Goal: Communication & Community: Share content

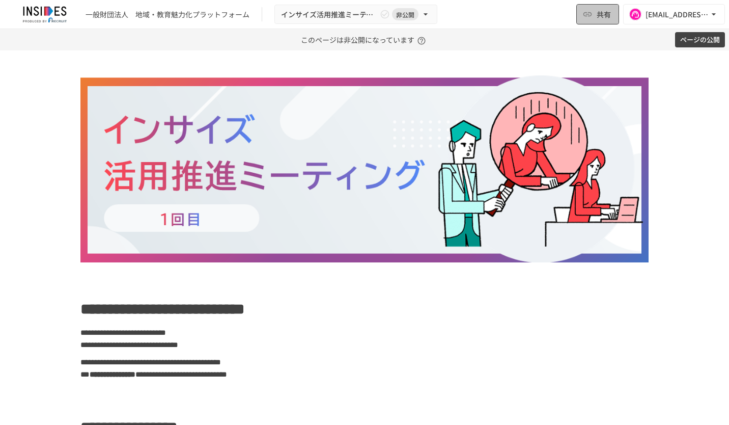
click at [595, 11] on button "共有" at bounding box center [597, 14] width 43 height 20
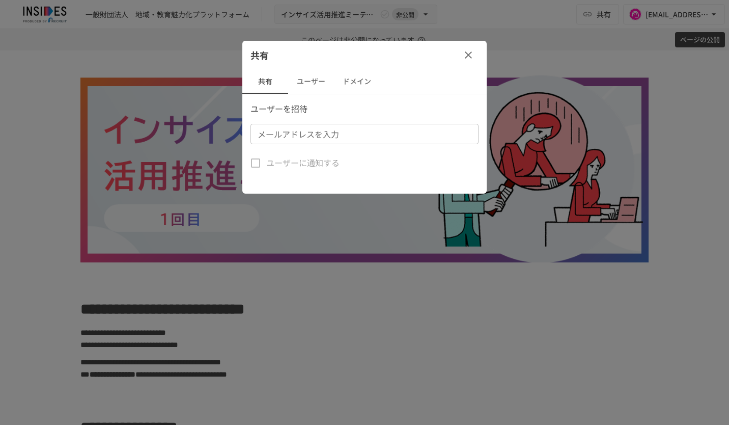
click at [398, 129] on input "メールアドレスを入力" at bounding box center [364, 134] width 220 height 14
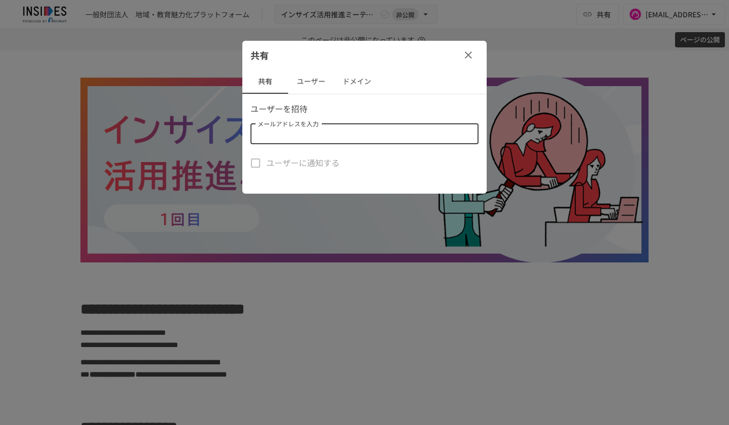
paste input "**********"
type input "**********"
click at [423, 59] on div "共有" at bounding box center [364, 55] width 244 height 29
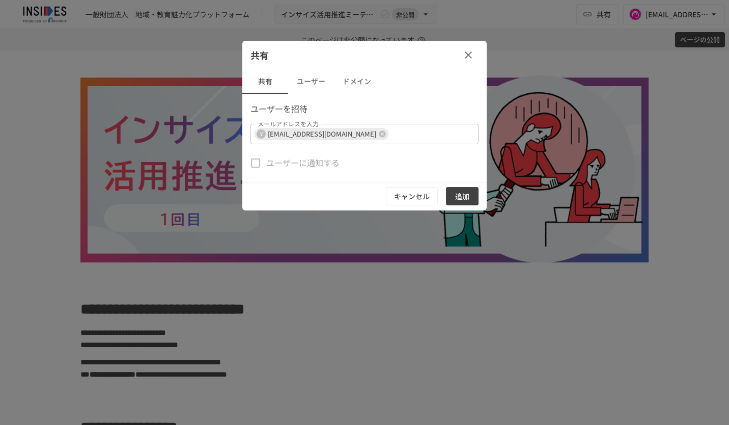
click at [465, 197] on button "追加" at bounding box center [462, 196] width 33 height 19
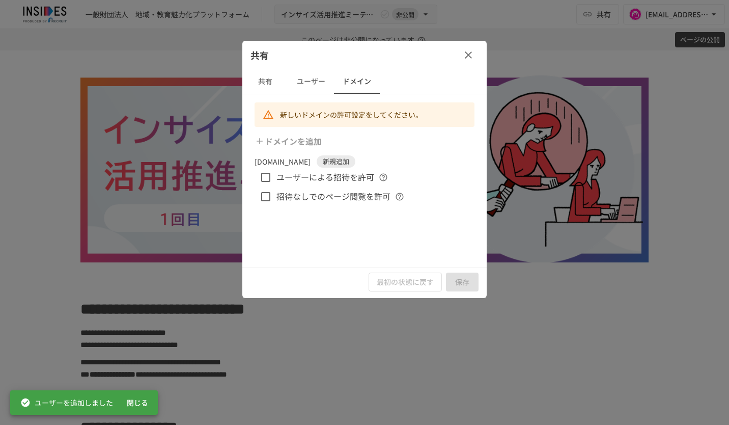
click at [470, 51] on icon "button" at bounding box center [468, 55] width 12 height 12
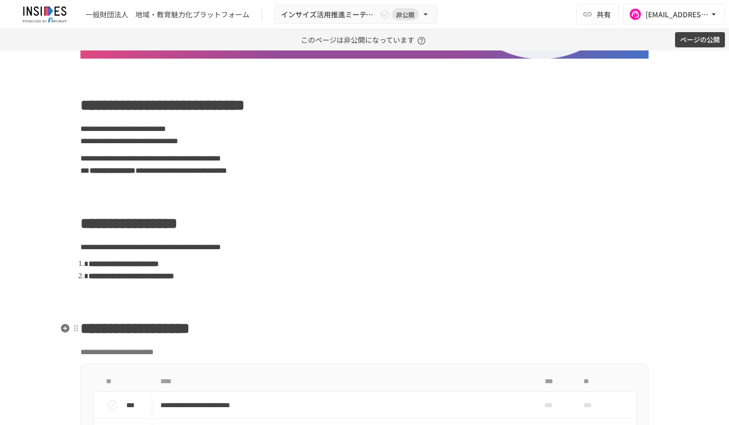
scroll to position [356, 0]
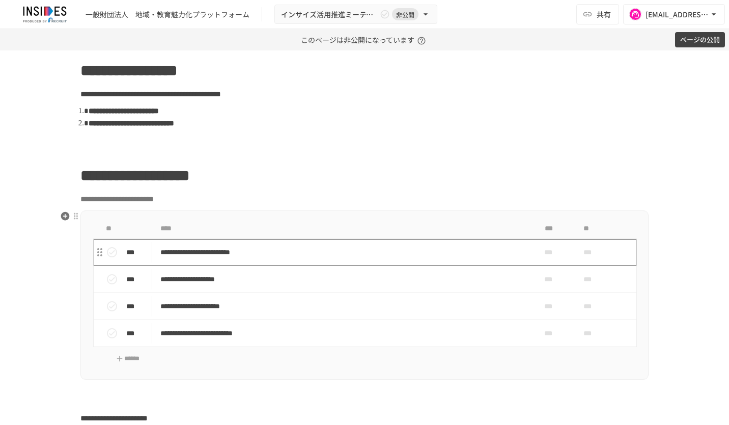
click at [426, 250] on p "**********" at bounding box center [343, 252] width 366 height 13
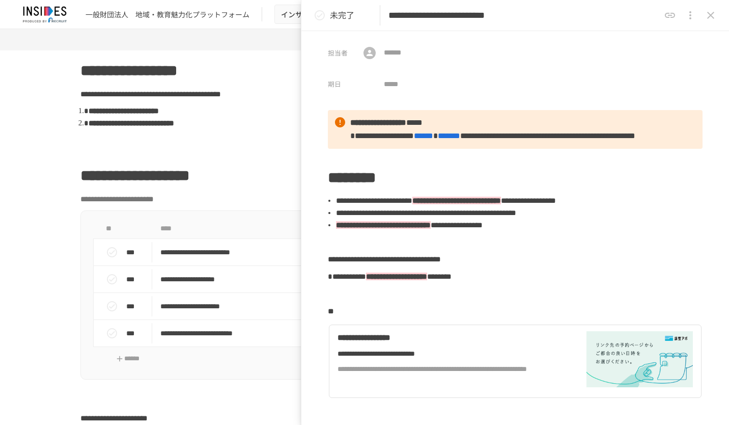
drag, startPoint x: 612, startPoint y: 14, endPoint x: 587, endPoint y: 15, distance: 25.5
click at [587, 15] on input "**********" at bounding box center [524, 16] width 271 height 18
paste input "*****"
type input "**********"
click at [711, 16] on icon "close drawer" at bounding box center [711, 15] width 12 height 12
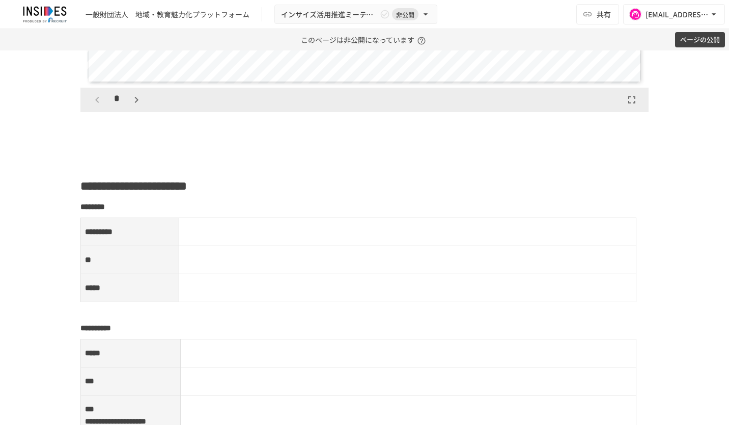
scroll to position [1273, 0]
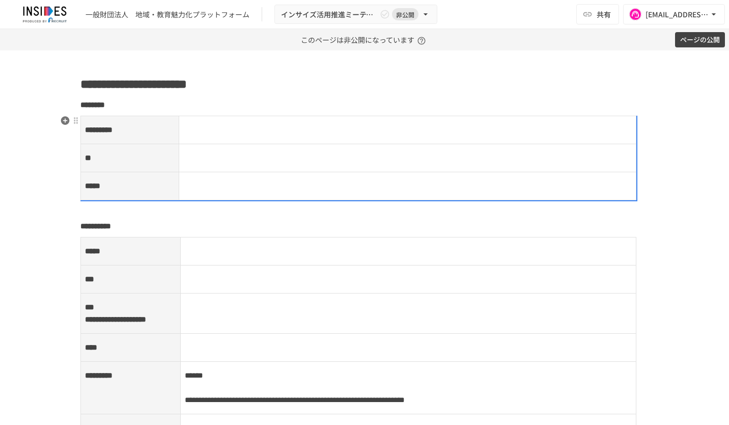
click at [232, 125] on p at bounding box center [407, 129] width 449 height 13
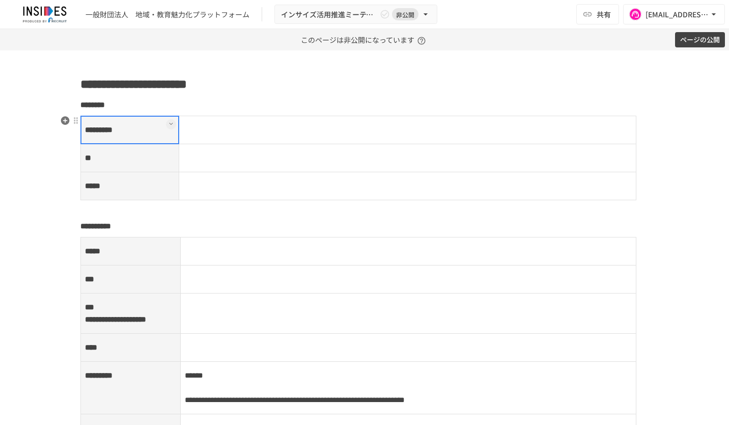
click at [227, 127] on td at bounding box center [408, 130] width 458 height 28
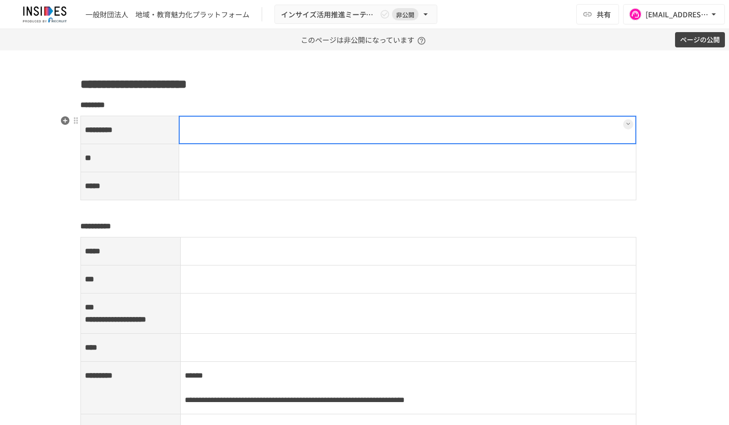
click at [227, 127] on div at bounding box center [408, 130] width 458 height 29
click at [227, 127] on p at bounding box center [407, 129] width 449 height 13
click at [225, 160] on td at bounding box center [408, 158] width 458 height 28
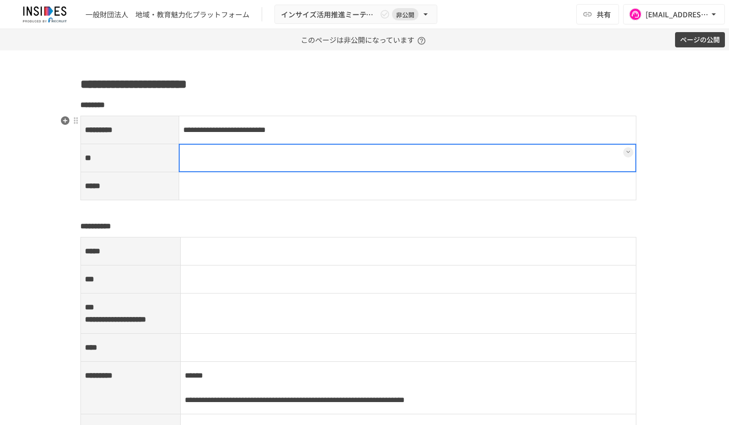
click at [195, 152] on div at bounding box center [408, 158] width 458 height 29
click at [193, 152] on p at bounding box center [407, 157] width 449 height 13
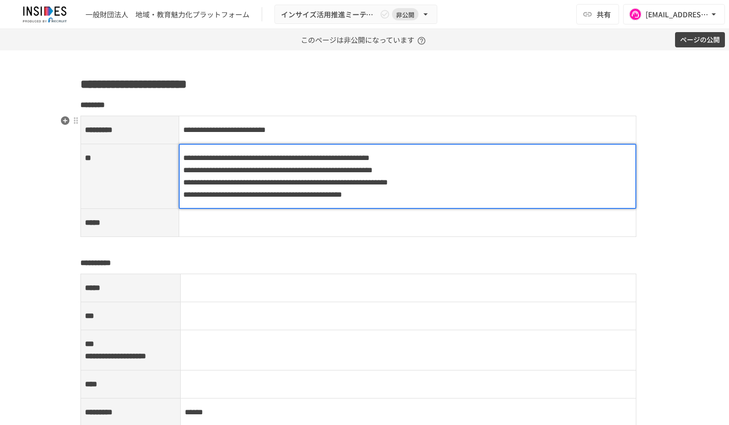
click at [204, 237] on td at bounding box center [408, 223] width 458 height 28
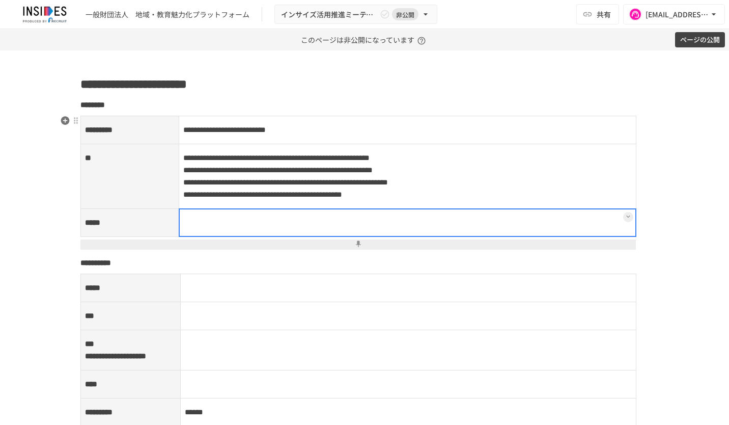
click at [204, 237] on div at bounding box center [408, 222] width 458 height 29
click at [204, 229] on p at bounding box center [407, 222] width 449 height 13
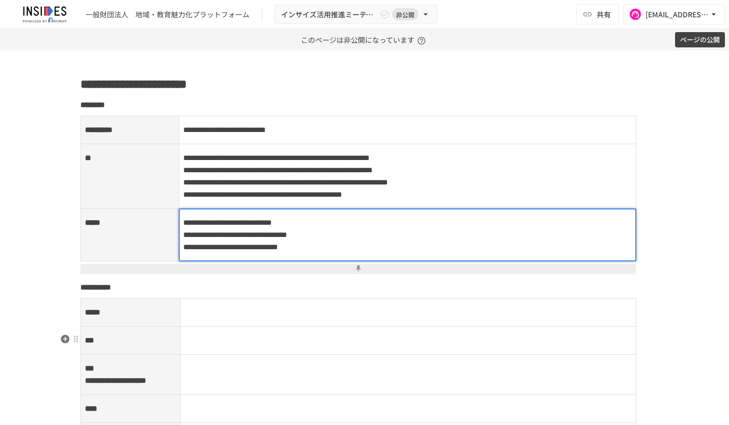
click at [240, 319] on p at bounding box center [409, 312] width 448 height 13
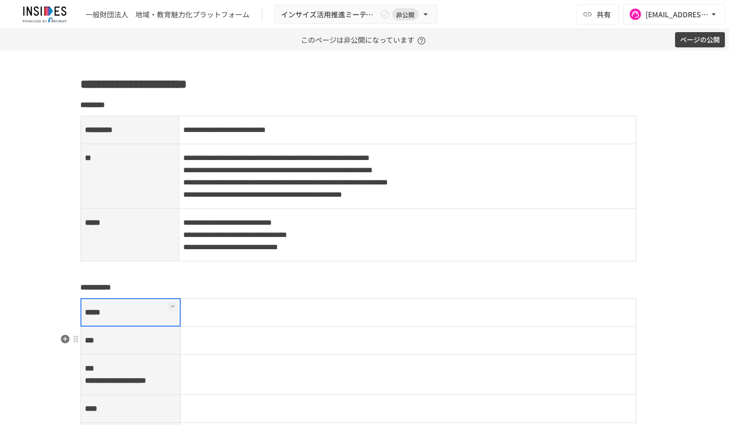
click at [235, 326] on td at bounding box center [408, 312] width 456 height 28
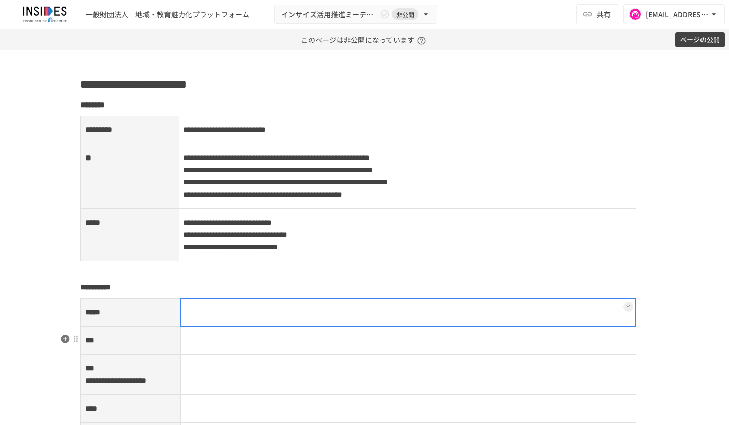
click at [235, 326] on div at bounding box center [408, 312] width 457 height 29
click at [235, 319] on p at bounding box center [409, 312] width 448 height 13
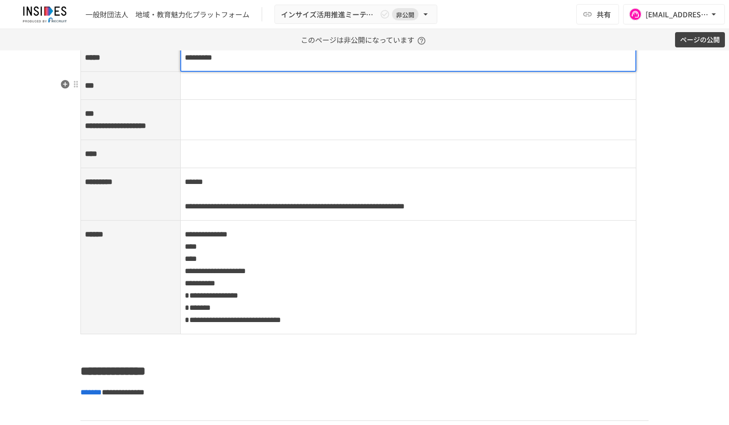
click at [269, 92] on p at bounding box center [409, 85] width 448 height 13
click at [232, 100] on td at bounding box center [408, 86] width 456 height 28
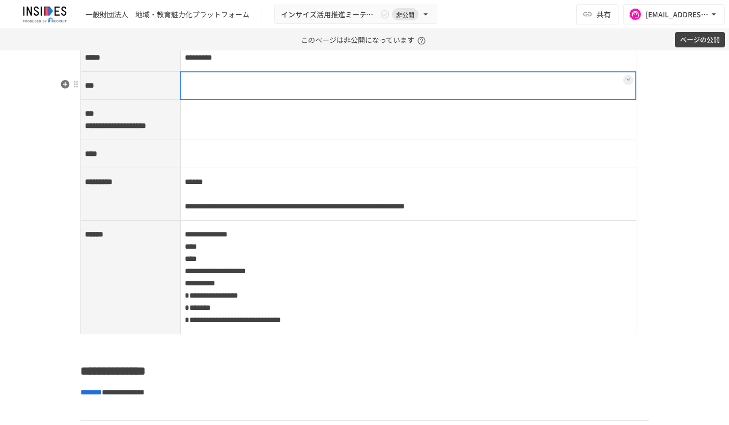
click at [207, 100] on div at bounding box center [408, 85] width 457 height 29
click at [207, 92] on p at bounding box center [409, 85] width 448 height 13
click at [287, 100] on div at bounding box center [408, 85] width 457 height 29
drag, startPoint x: 297, startPoint y: 121, endPoint x: 160, endPoint y: 115, distance: 137.1
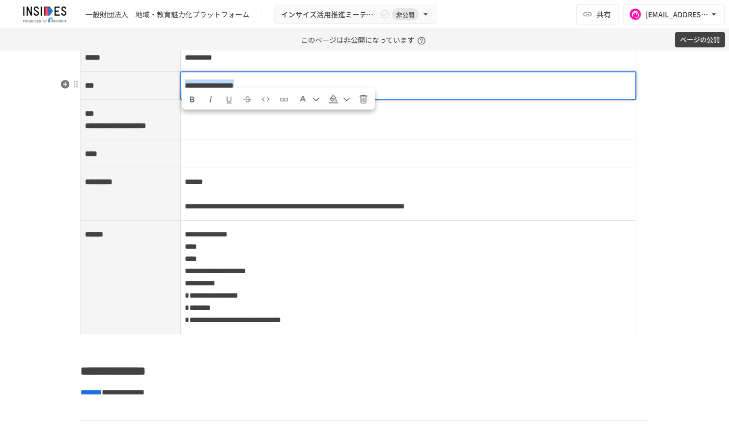
click at [160, 100] on tr "**********" at bounding box center [359, 86] width 556 height 28
click at [205, 140] on td at bounding box center [408, 120] width 456 height 40
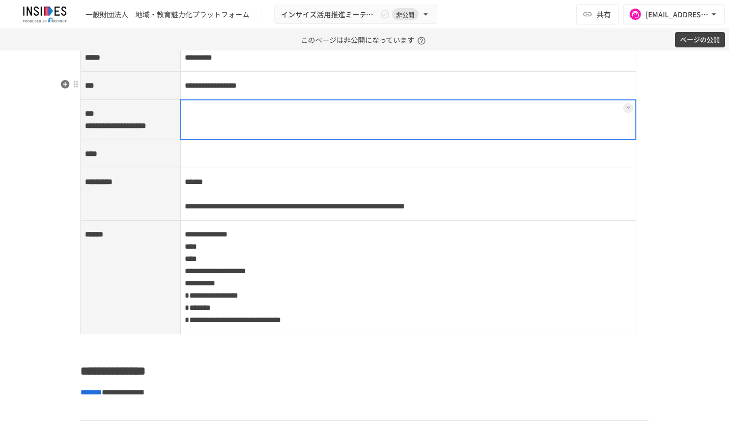
click at [202, 140] on div at bounding box center [408, 119] width 457 height 41
click at [203, 120] on p at bounding box center [409, 113] width 448 height 13
click at [231, 168] on td at bounding box center [408, 154] width 456 height 28
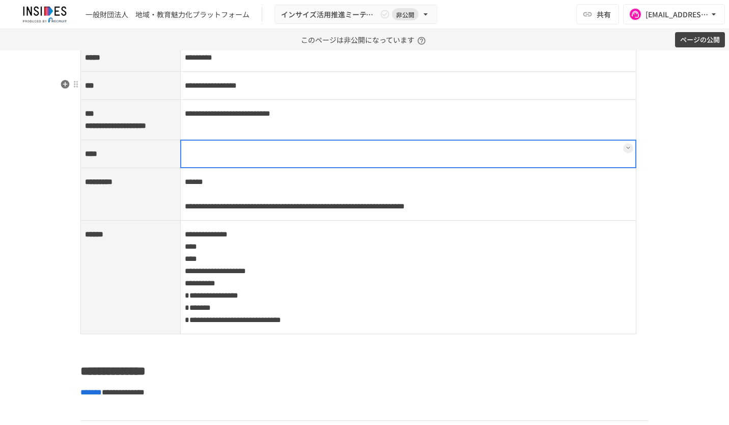
click at [203, 168] on div at bounding box center [408, 154] width 457 height 29
click at [202, 168] on div at bounding box center [408, 154] width 457 height 29
click at [201, 160] on p at bounding box center [409, 153] width 448 height 13
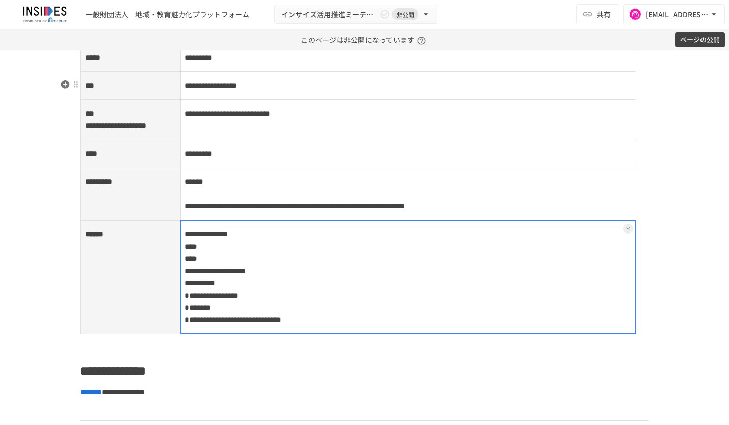
click at [234, 294] on td "**********" at bounding box center [408, 277] width 456 height 114
click at [184, 290] on div at bounding box center [408, 277] width 457 height 114
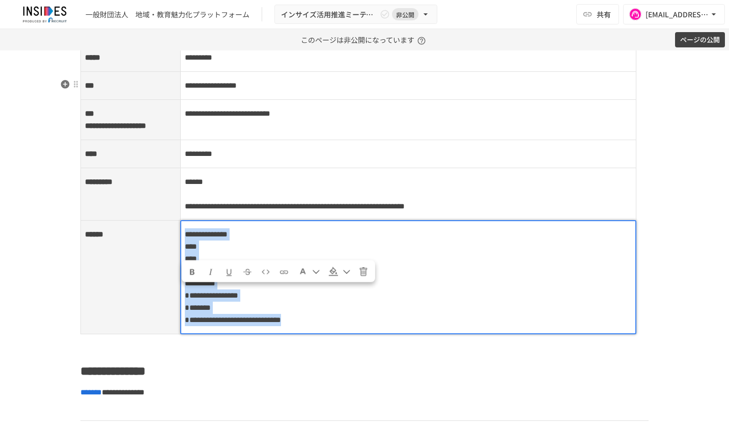
drag, startPoint x: 181, startPoint y: 290, endPoint x: 431, endPoint y: 383, distance: 266.8
click at [431, 326] on p "**********" at bounding box center [409, 277] width 448 height 99
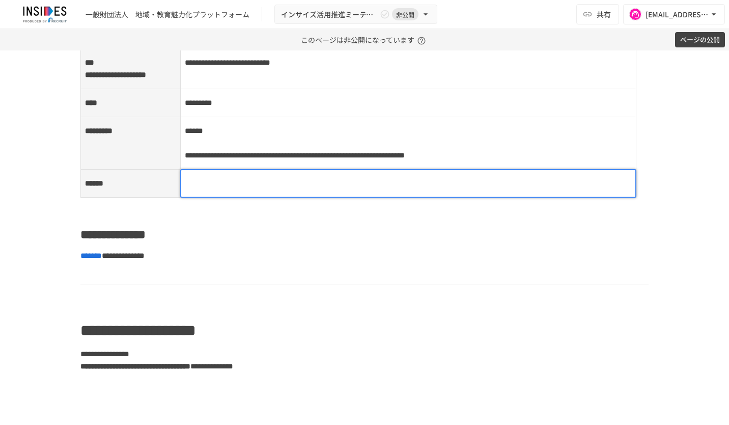
scroll to position [1680, 0]
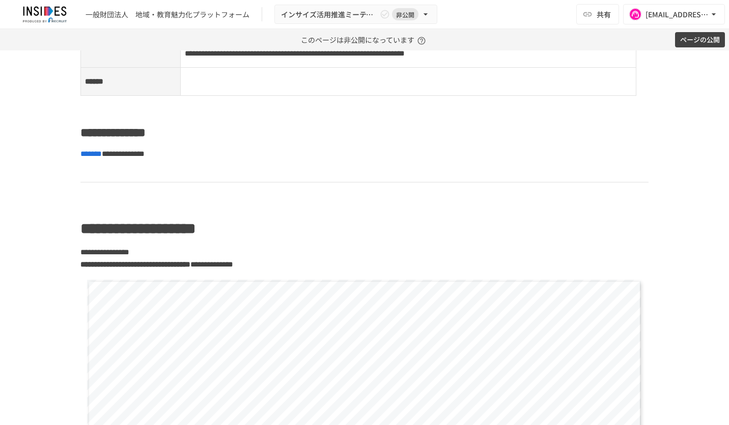
click at [682, 274] on div "**********" at bounding box center [364, 237] width 729 height 374
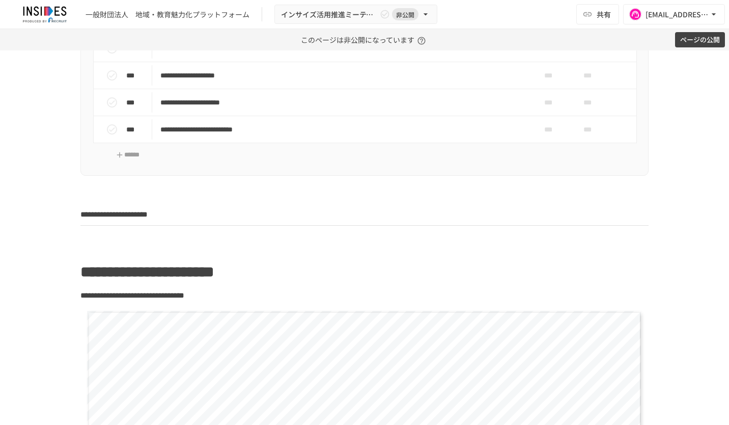
scroll to position [306, 0]
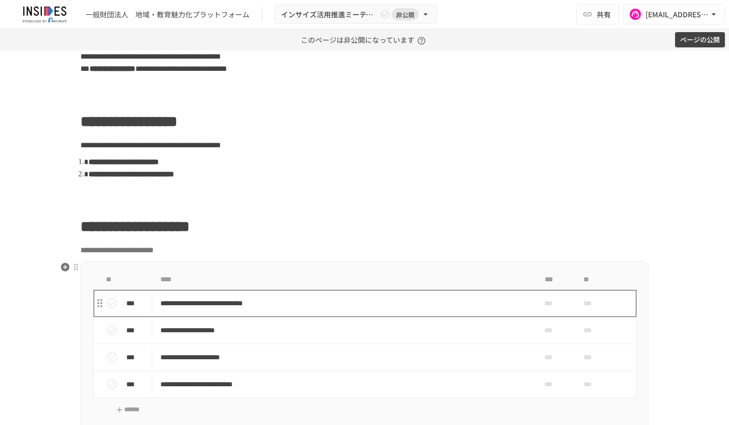
click at [468, 303] on p "**********" at bounding box center [343, 303] width 366 height 13
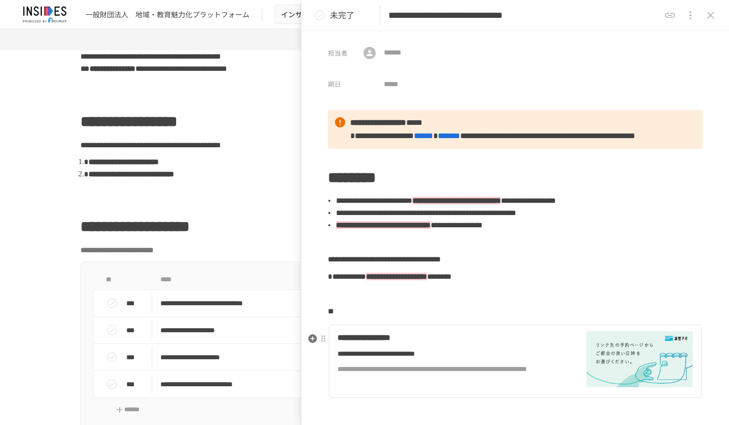
scroll to position [153, 0]
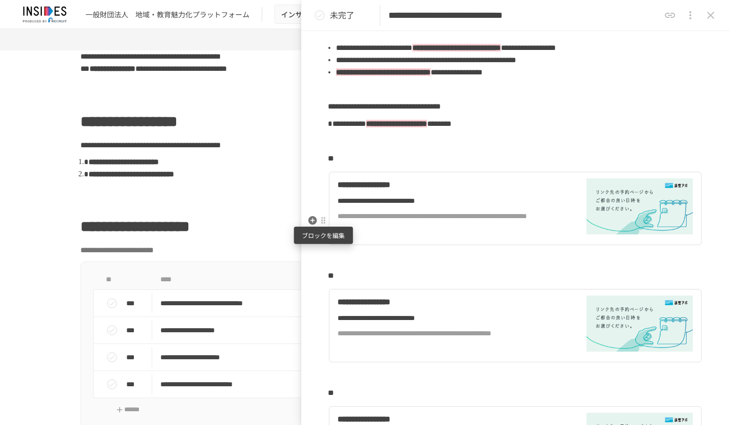
click at [326, 223] on div at bounding box center [323, 220] width 8 height 8
click at [338, 257] on div at bounding box center [332, 257] width 14 height 10
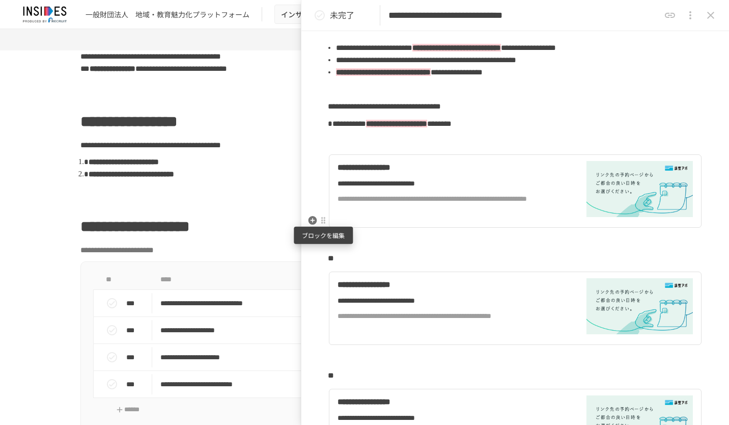
click at [323, 225] on div at bounding box center [323, 220] width 9 height 12
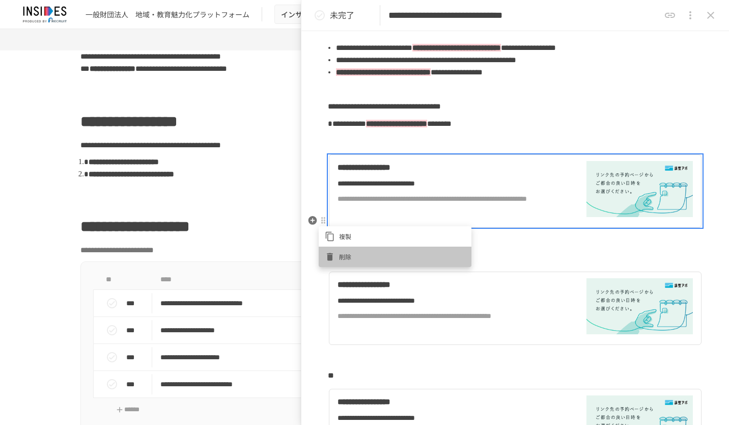
click at [342, 259] on span "削除" at bounding box center [402, 257] width 126 height 10
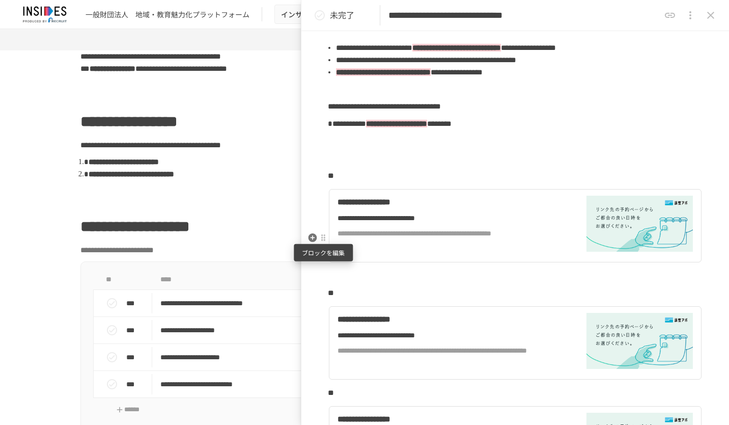
click at [326, 243] on div at bounding box center [323, 238] width 9 height 12
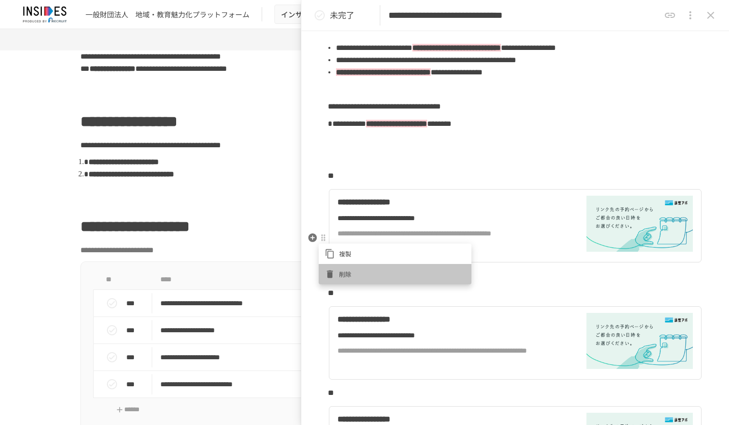
click at [337, 271] on div at bounding box center [332, 274] width 14 height 10
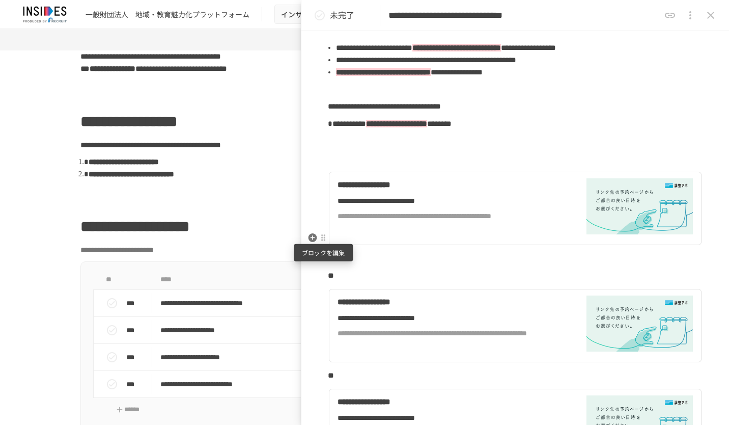
click at [322, 241] on div at bounding box center [323, 238] width 8 height 8
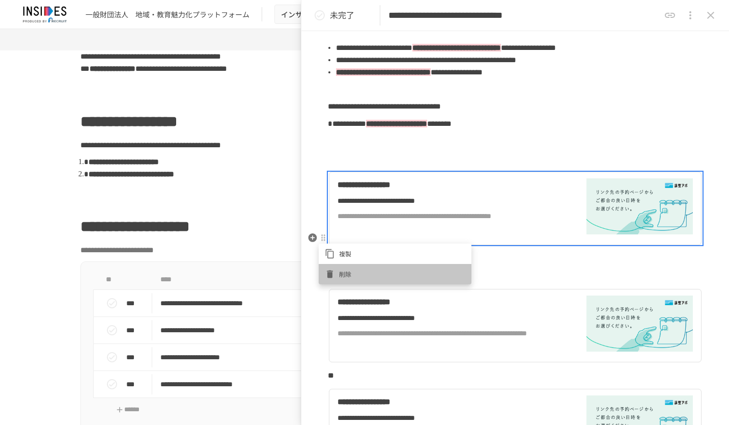
click at [347, 273] on span "削除" at bounding box center [402, 274] width 126 height 10
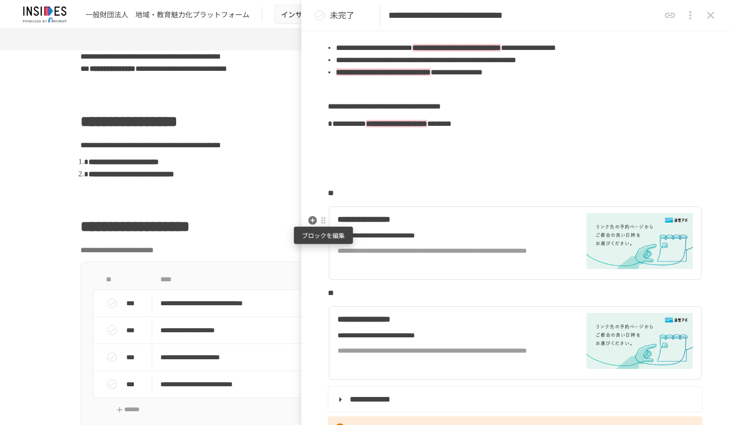
click at [325, 220] on div at bounding box center [323, 220] width 8 height 8
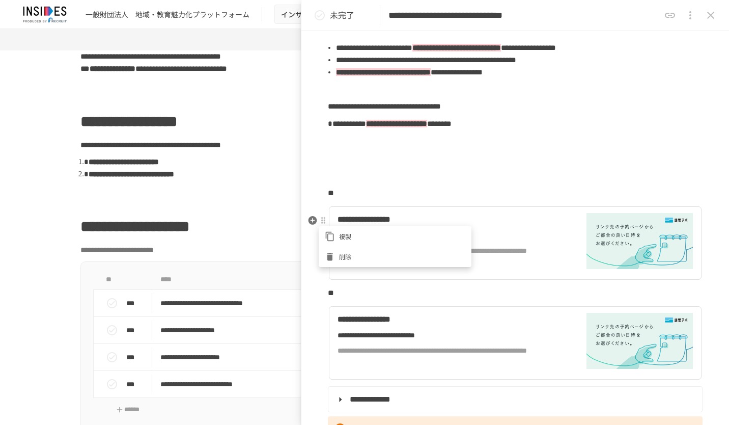
click at [336, 252] on li "削除" at bounding box center [395, 256] width 153 height 20
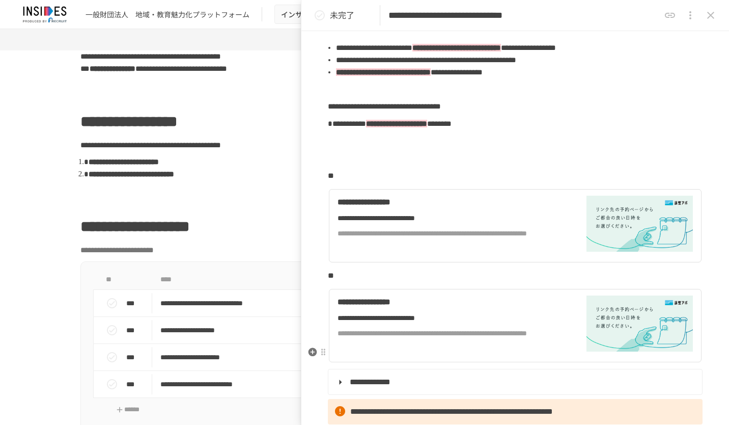
scroll to position [306, 0]
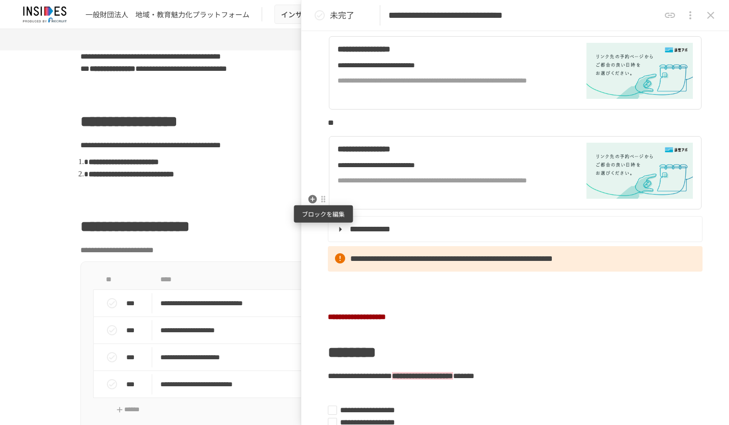
click at [325, 203] on div at bounding box center [323, 199] width 8 height 8
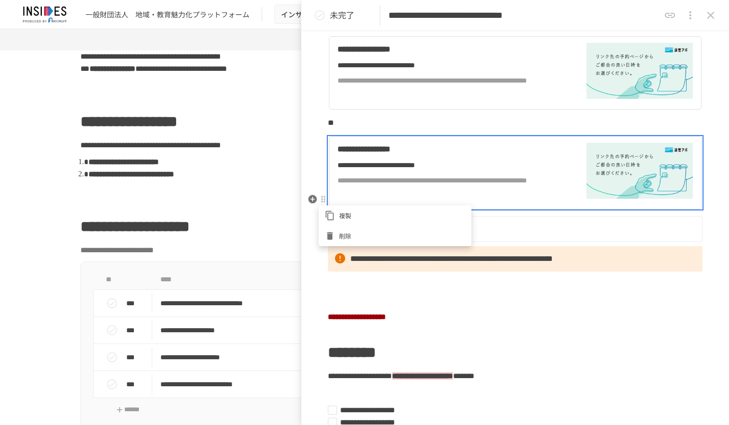
drag, startPoint x: 346, startPoint y: 232, endPoint x: 338, endPoint y: 213, distance: 21.0
click at [346, 232] on span "削除" at bounding box center [402, 236] width 126 height 10
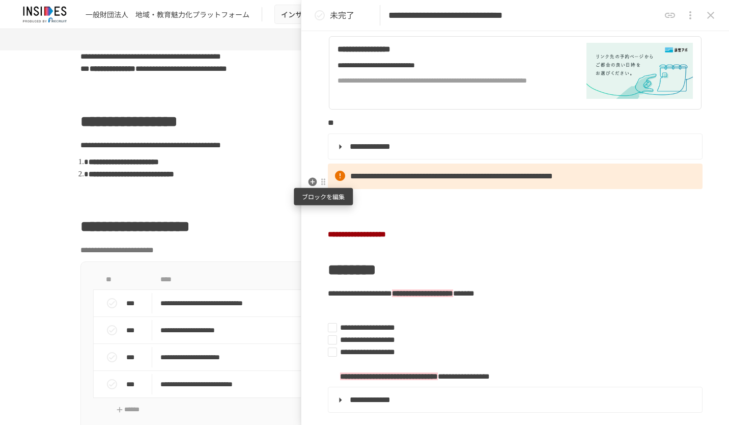
click at [324, 184] on div at bounding box center [323, 182] width 8 height 8
click at [335, 195] on div at bounding box center [332, 198] width 14 height 10
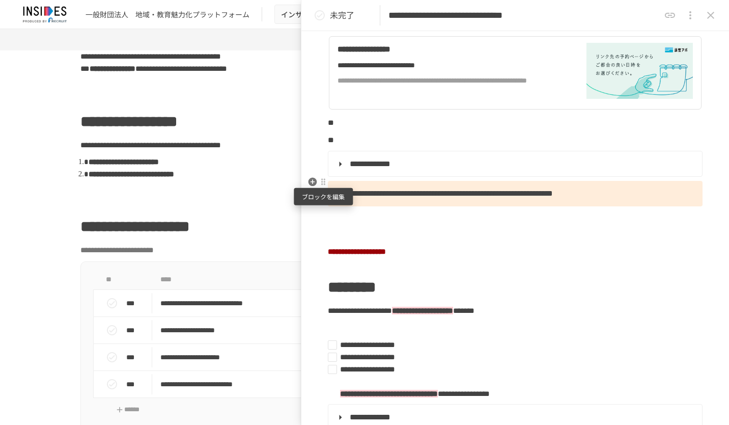
click at [324, 182] on div at bounding box center [323, 182] width 8 height 8
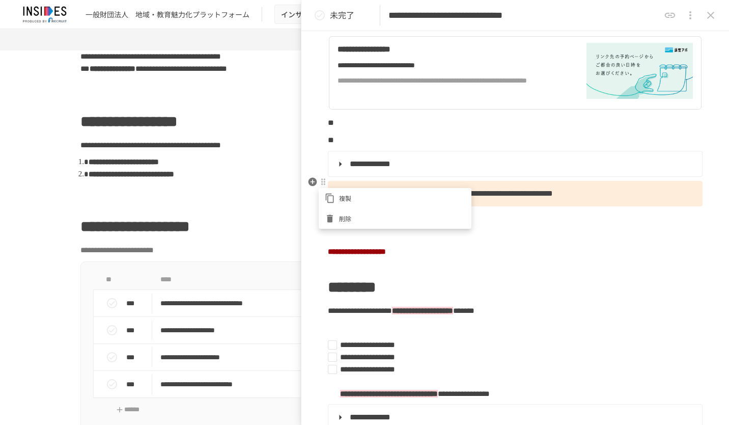
drag, startPoint x: 343, startPoint y: 211, endPoint x: 341, endPoint y: 205, distance: 6.3
click at [343, 212] on li "削除" at bounding box center [395, 218] width 153 height 20
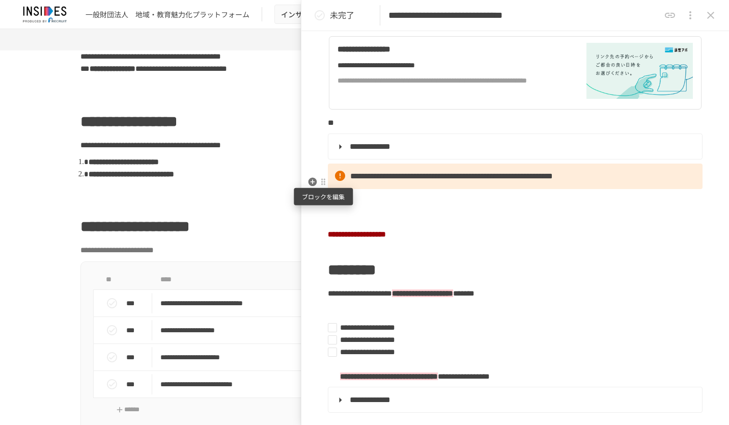
click at [325, 182] on div at bounding box center [323, 182] width 8 height 8
click at [342, 217] on span "削除" at bounding box center [402, 218] width 126 height 10
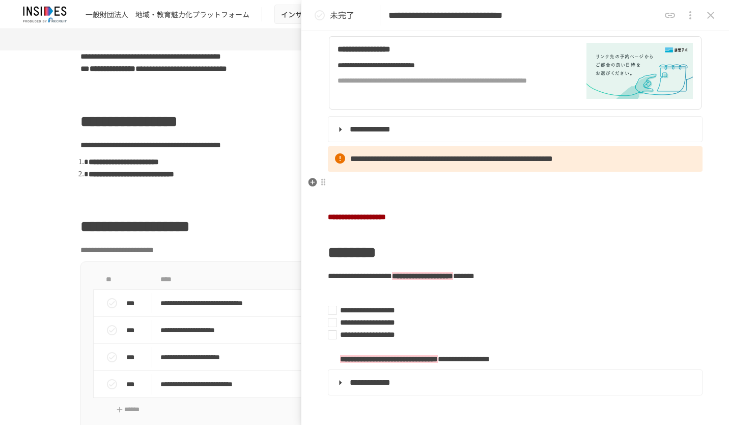
click at [321, 173] on div "**********" at bounding box center [515, 108] width 428 height 608
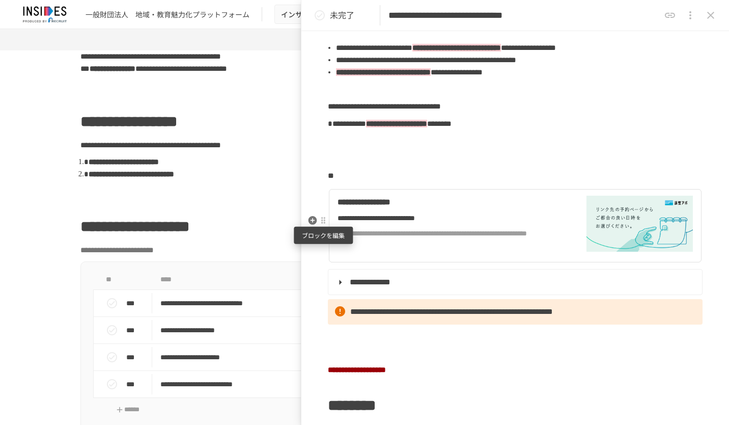
click at [324, 219] on div at bounding box center [323, 220] width 8 height 8
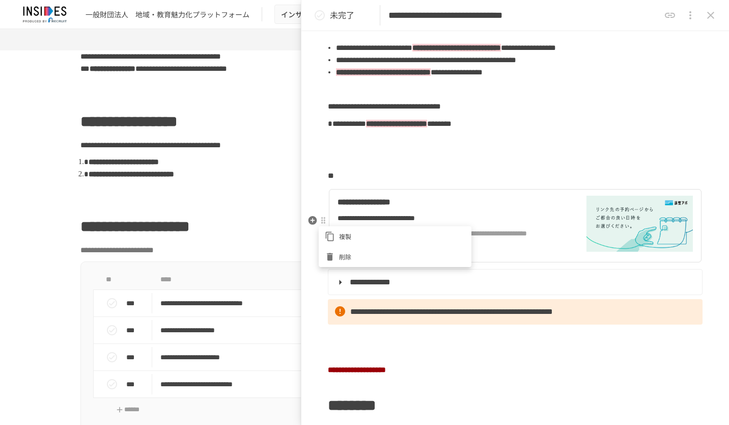
click at [340, 255] on span "削除" at bounding box center [402, 257] width 126 height 10
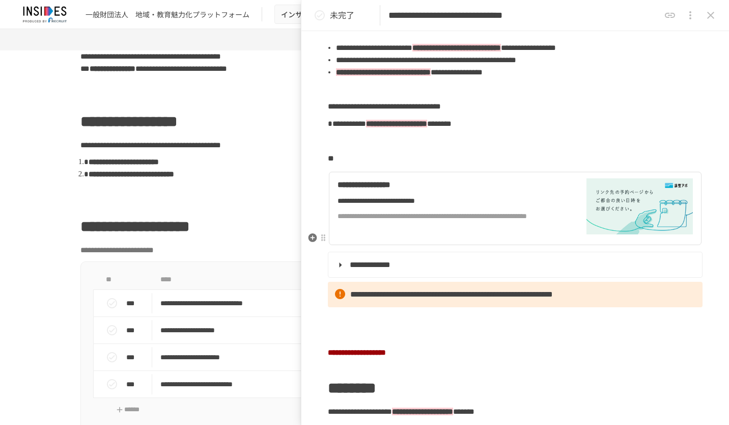
click at [408, 238] on div "**********" at bounding box center [453, 208] width 231 height 60
click at [711, 12] on icon "close drawer" at bounding box center [711, 15] width 12 height 12
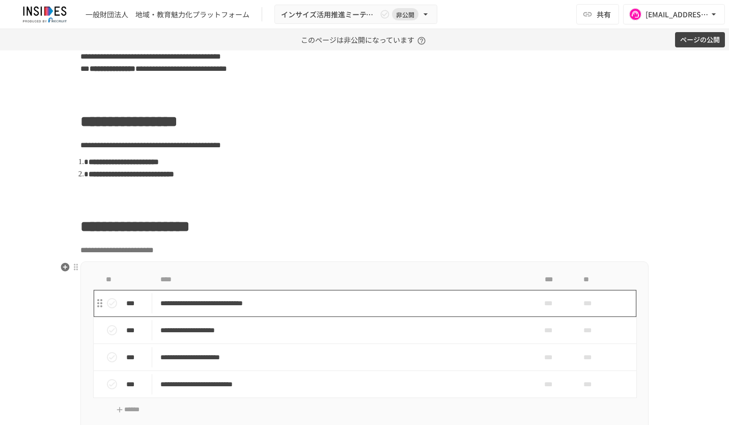
click at [454, 301] on p "**********" at bounding box center [343, 303] width 366 height 13
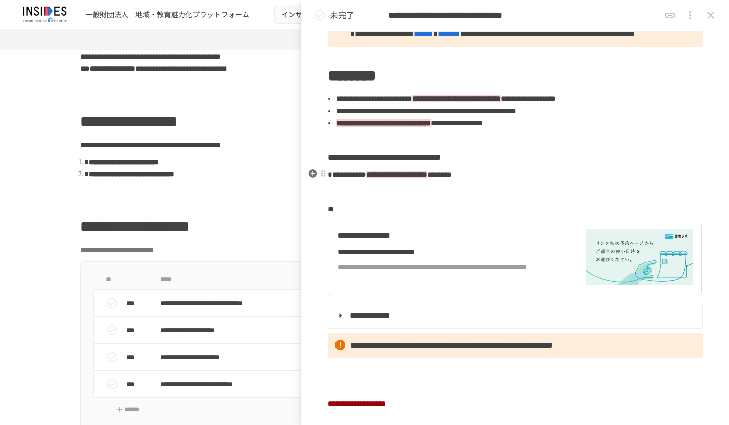
scroll to position [153, 0]
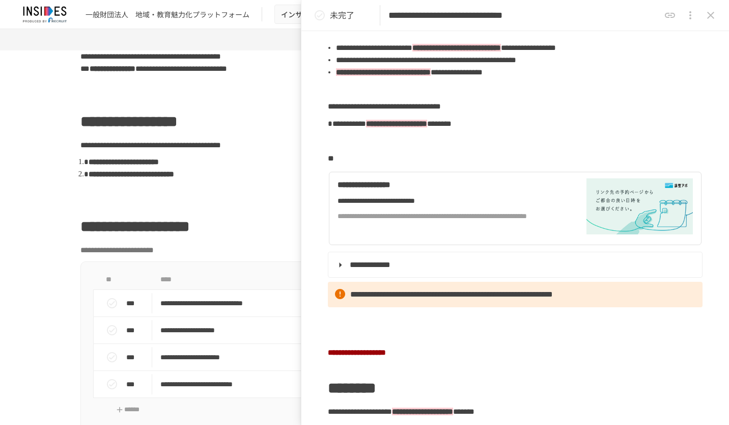
click at [710, 16] on icon "close drawer" at bounding box center [710, 15] width 7 height 7
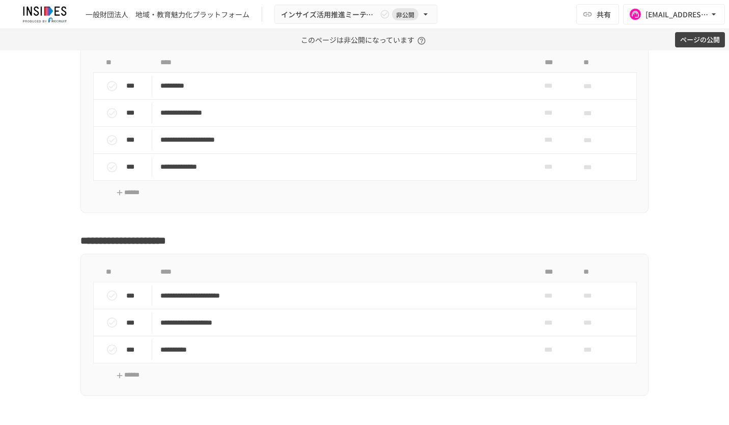
scroll to position [2495, 0]
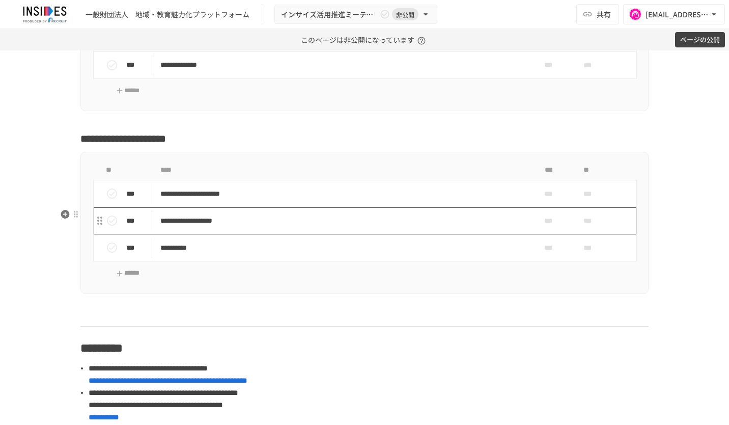
click at [405, 227] on p "**********" at bounding box center [343, 220] width 366 height 13
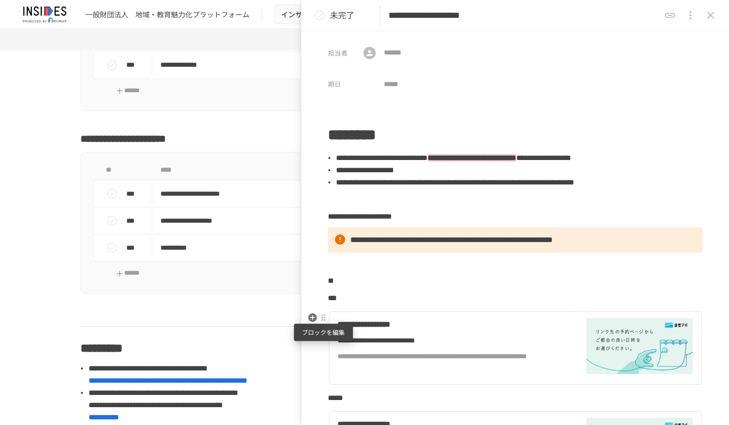
click at [324, 318] on div at bounding box center [323, 318] width 8 height 8
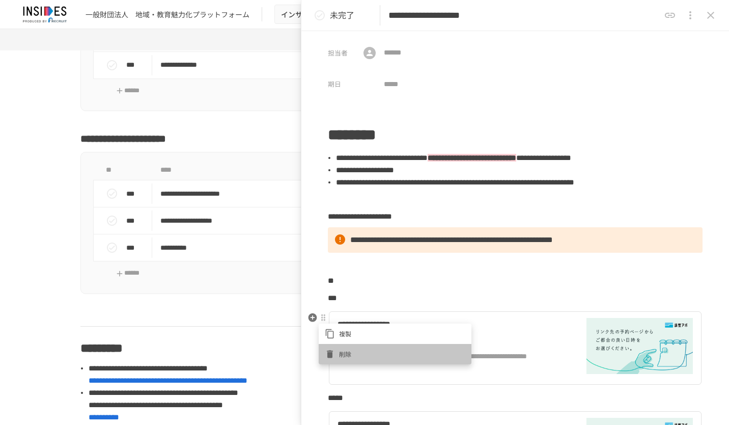
click at [341, 354] on span "削除" at bounding box center [402, 354] width 126 height 10
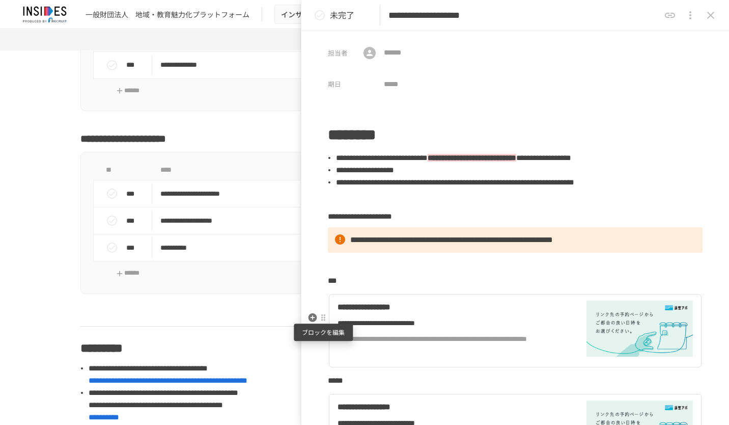
click at [320, 320] on div at bounding box center [323, 318] width 8 height 8
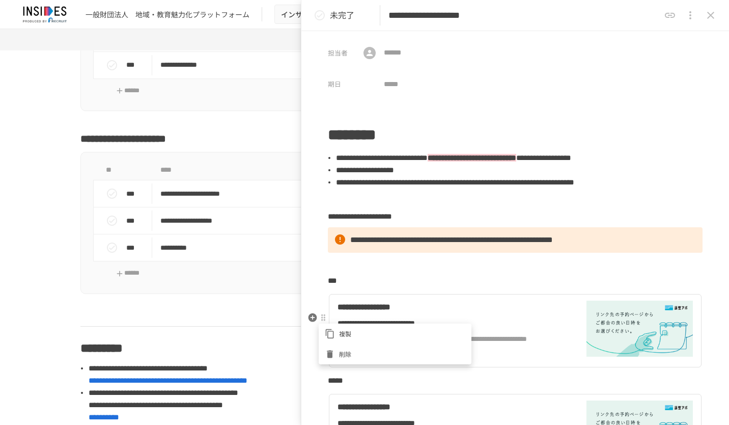
click at [341, 352] on span "削除" at bounding box center [402, 354] width 126 height 10
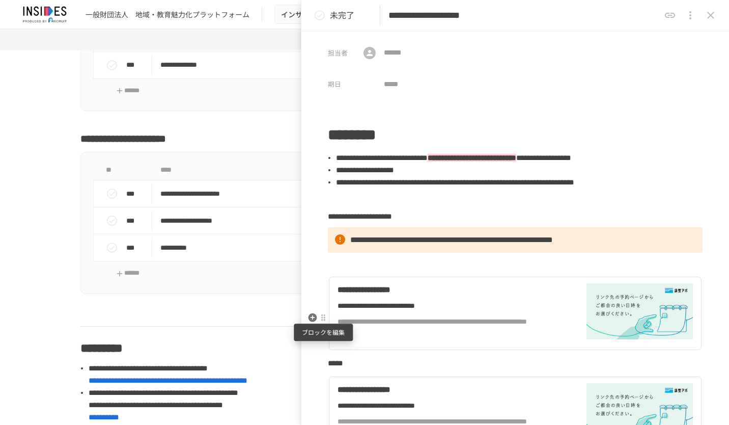
click at [327, 320] on div at bounding box center [323, 318] width 8 height 8
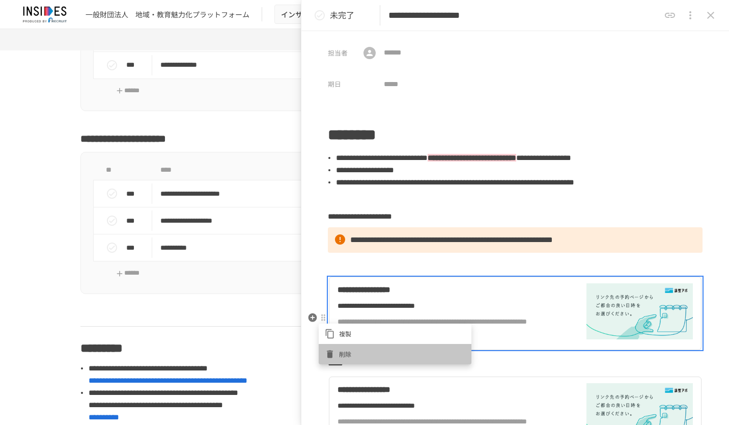
click at [344, 350] on span "削除" at bounding box center [402, 354] width 126 height 10
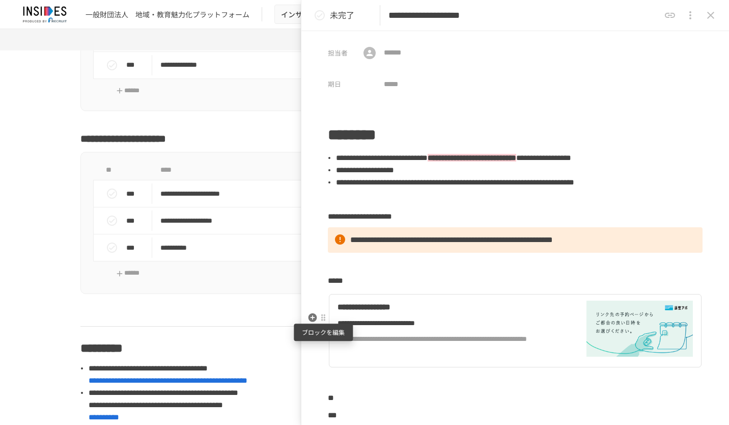
click at [323, 322] on div at bounding box center [323, 318] width 9 height 12
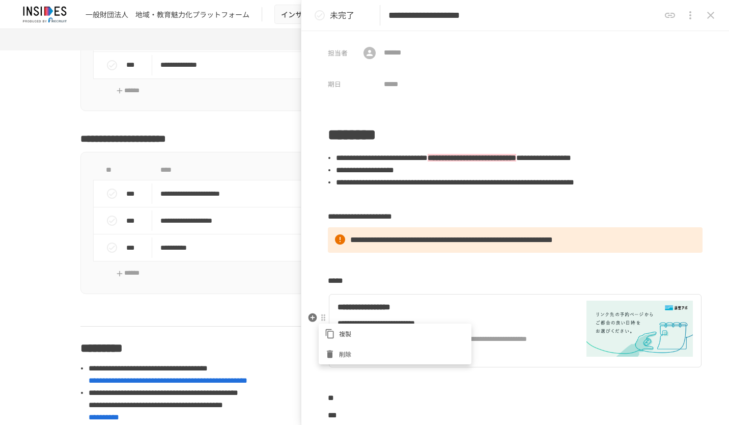
click at [347, 353] on span "削除" at bounding box center [402, 354] width 126 height 10
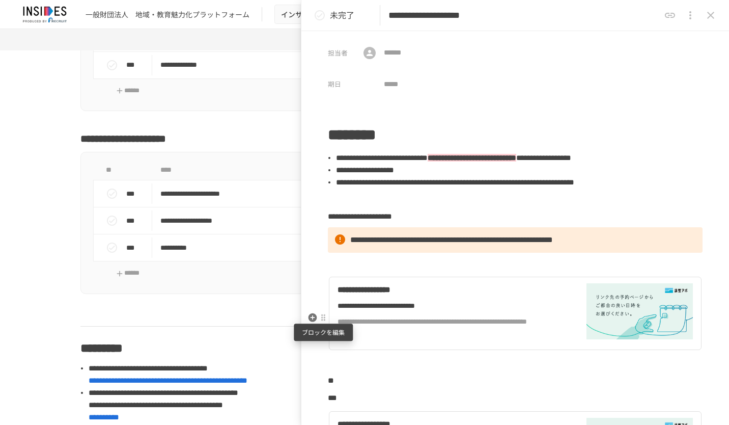
click at [324, 320] on div at bounding box center [323, 318] width 8 height 8
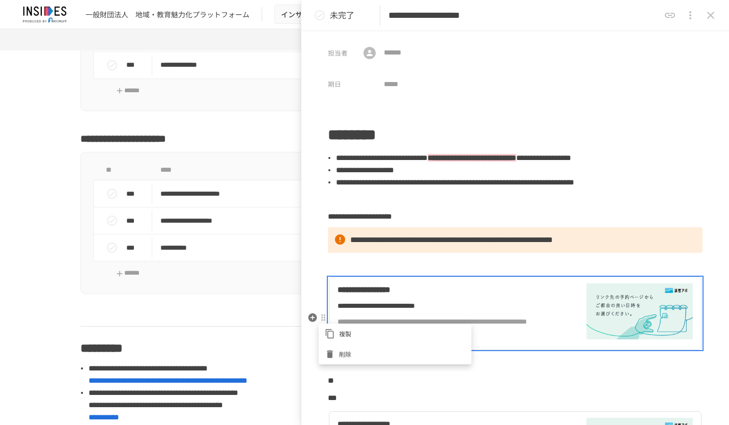
click at [343, 354] on span "削除" at bounding box center [402, 354] width 126 height 10
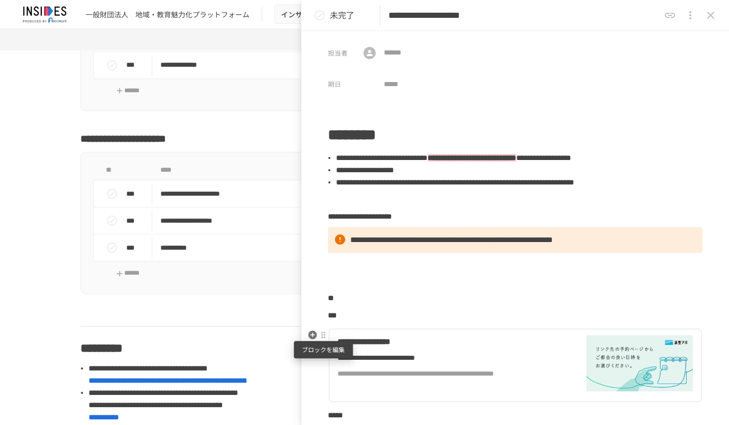
click at [326, 336] on div at bounding box center [323, 335] width 8 height 8
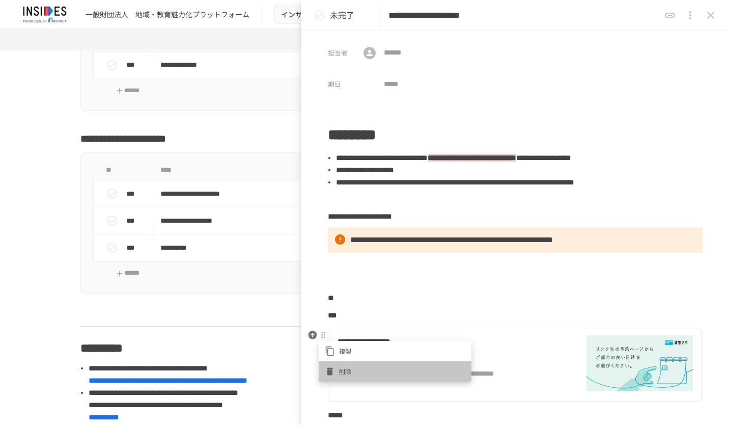
click at [339, 366] on div at bounding box center [332, 371] width 14 height 10
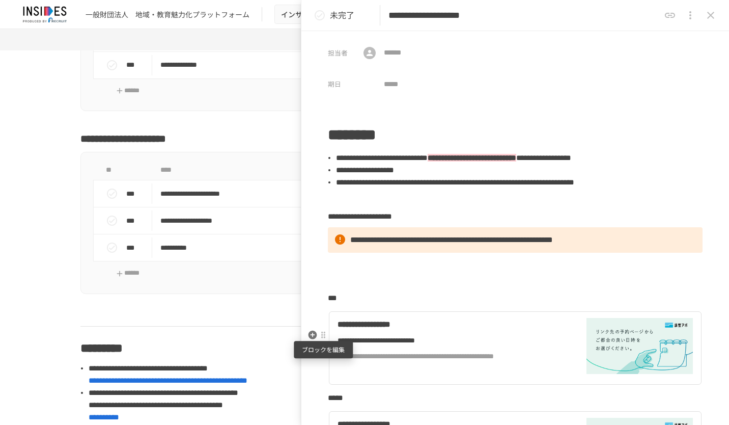
click at [324, 338] on div at bounding box center [323, 335] width 9 height 12
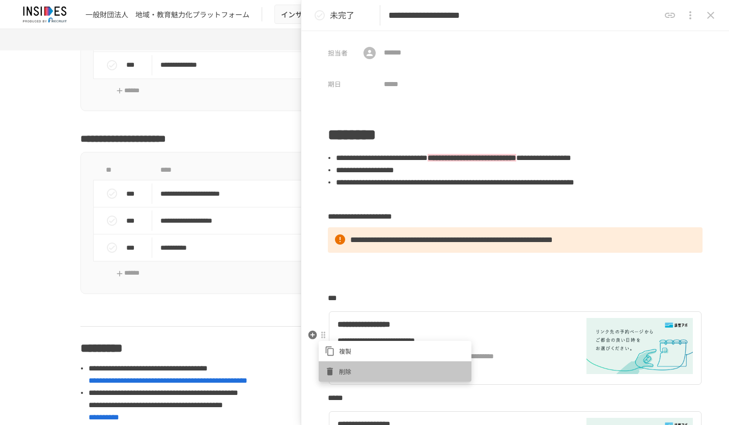
click at [346, 364] on li "削除" at bounding box center [395, 371] width 153 height 20
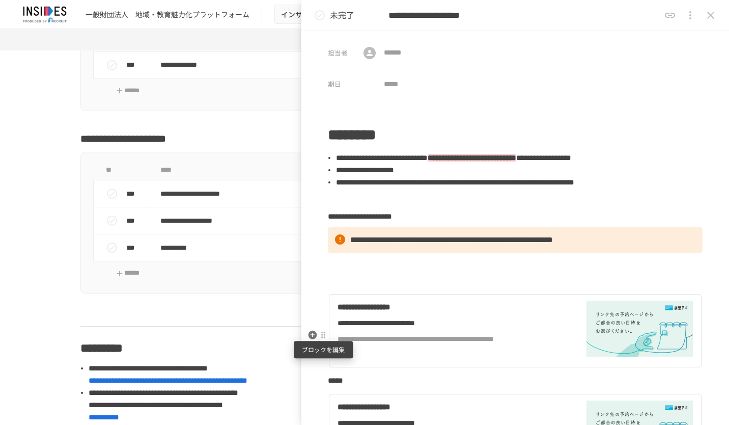
click at [325, 335] on div at bounding box center [323, 335] width 8 height 8
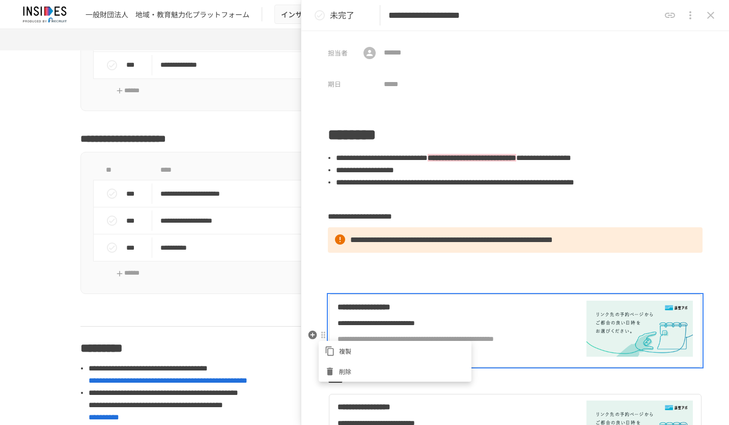
click at [341, 367] on span "削除" at bounding box center [402, 371] width 126 height 10
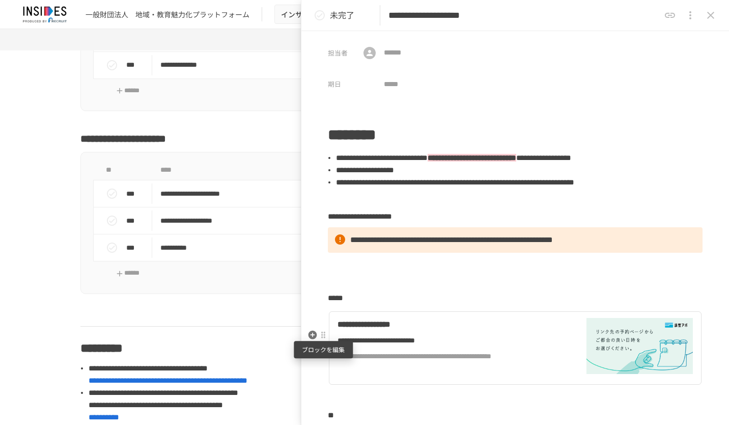
click at [324, 336] on div at bounding box center [323, 335] width 8 height 8
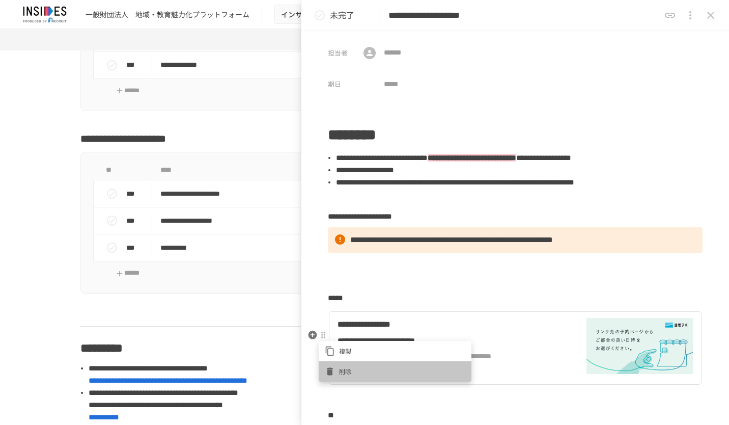
drag, startPoint x: 357, startPoint y: 369, endPoint x: 355, endPoint y: 347, distance: 21.5
click at [356, 368] on span "削除" at bounding box center [402, 371] width 126 height 10
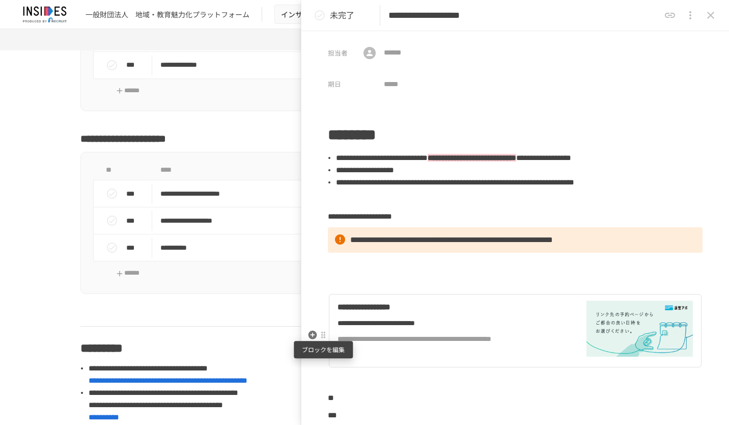
click at [323, 335] on div at bounding box center [323, 335] width 8 height 8
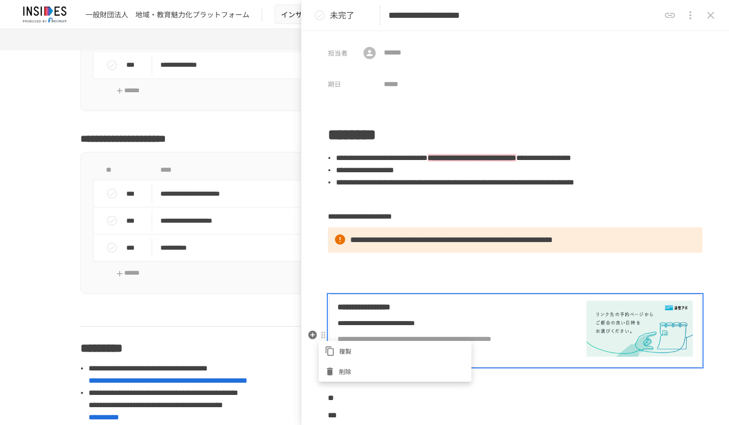
click at [355, 367] on span "削除" at bounding box center [402, 371] width 126 height 10
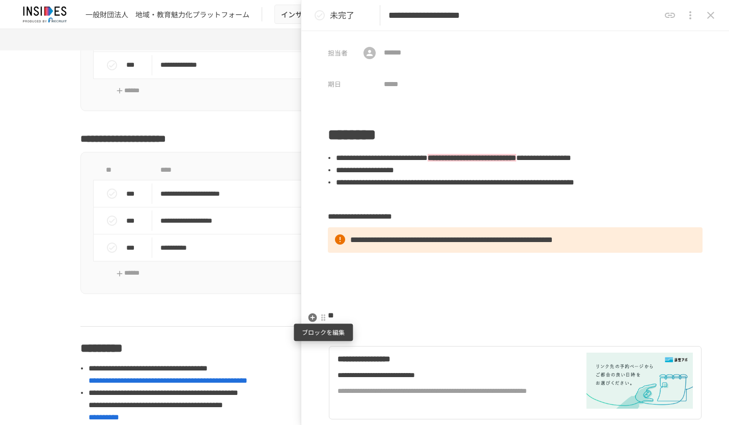
click at [325, 317] on div at bounding box center [323, 318] width 8 height 8
click at [344, 347] on li "削除" at bounding box center [395, 354] width 153 height 20
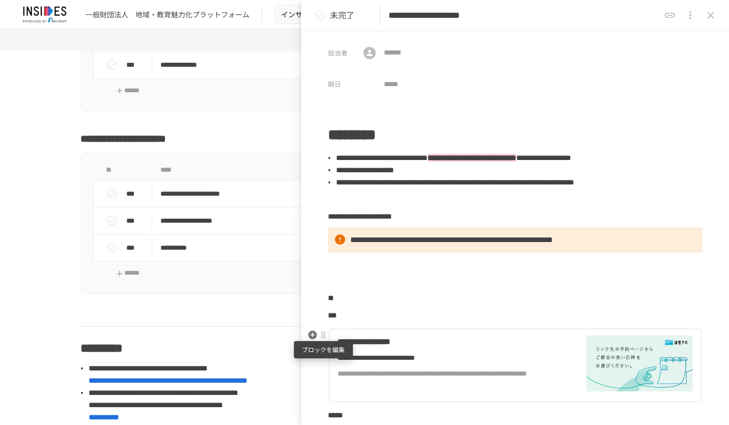
click at [323, 335] on div at bounding box center [323, 335] width 8 height 8
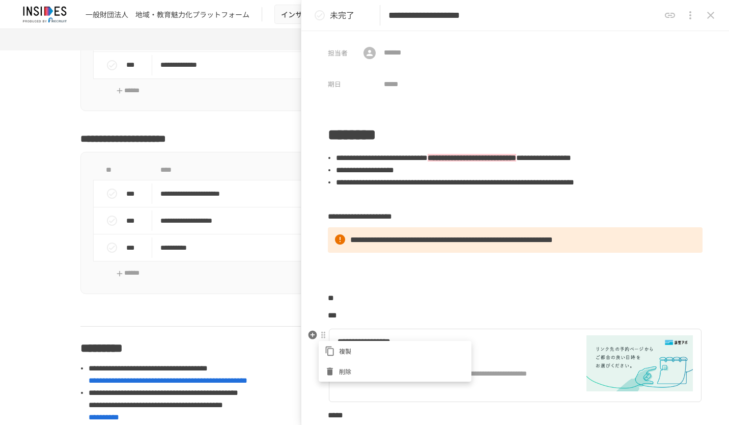
drag, startPoint x: 352, startPoint y: 371, endPoint x: 351, endPoint y: 362, distance: 9.2
click at [351, 371] on span "削除" at bounding box center [402, 371] width 126 height 10
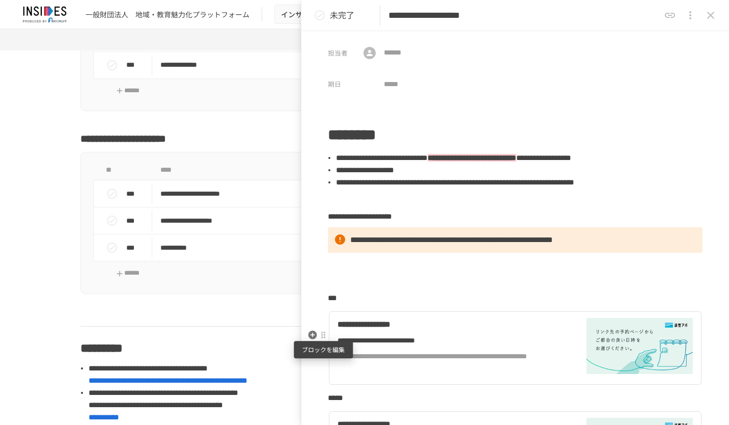
click at [325, 338] on div at bounding box center [323, 335] width 8 height 8
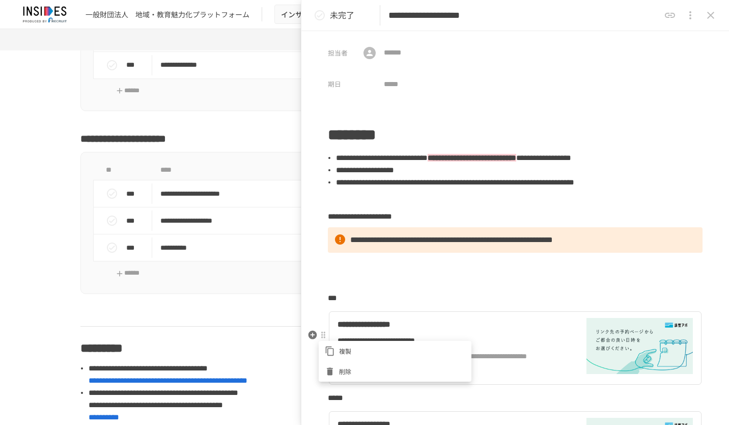
click at [349, 368] on span "削除" at bounding box center [402, 371] width 126 height 10
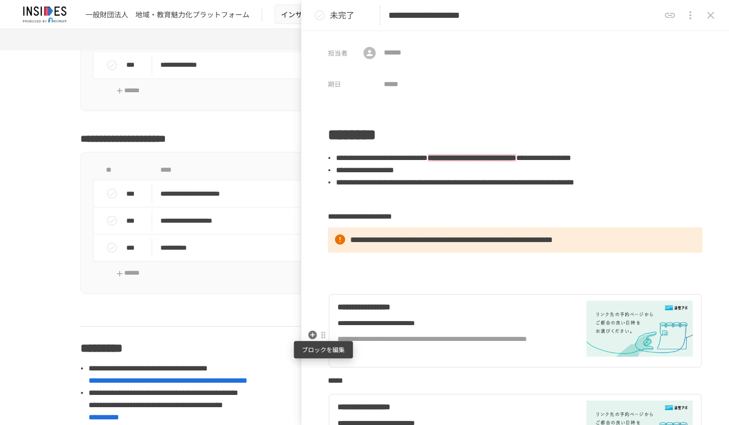
click at [324, 335] on div at bounding box center [323, 335] width 8 height 8
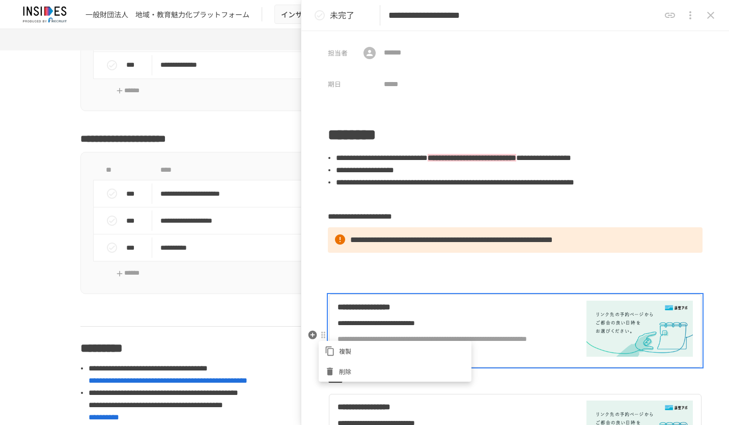
click at [361, 366] on li "削除" at bounding box center [395, 371] width 153 height 20
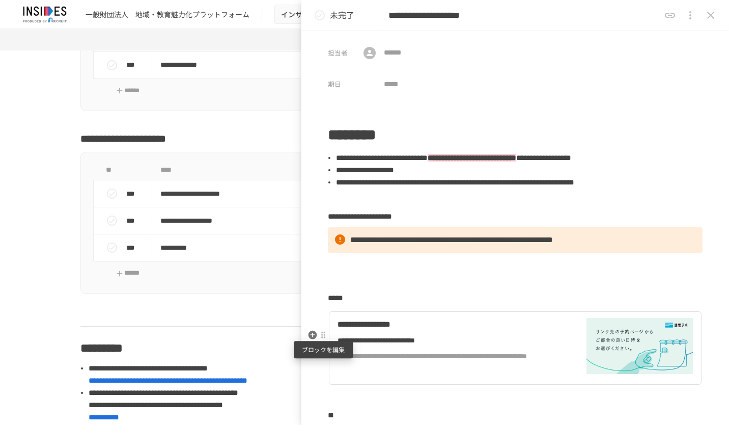
click at [323, 335] on div at bounding box center [323, 335] width 8 height 8
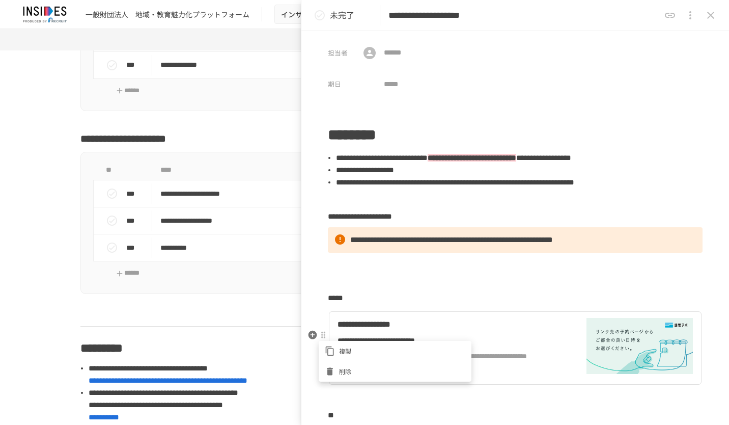
click at [362, 365] on li "削除" at bounding box center [395, 371] width 153 height 20
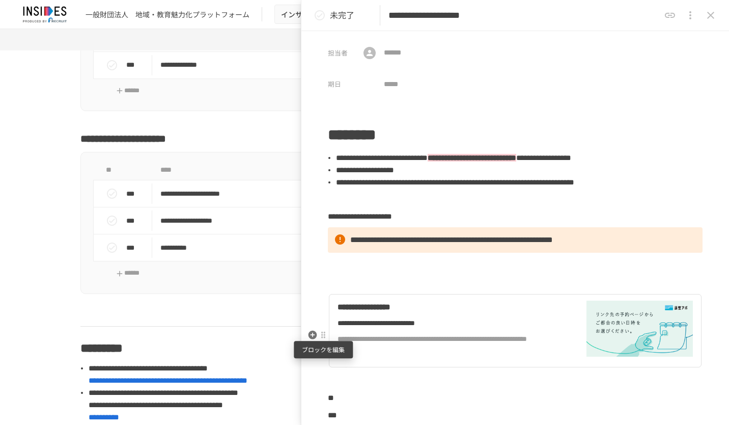
click at [324, 335] on div at bounding box center [323, 335] width 8 height 8
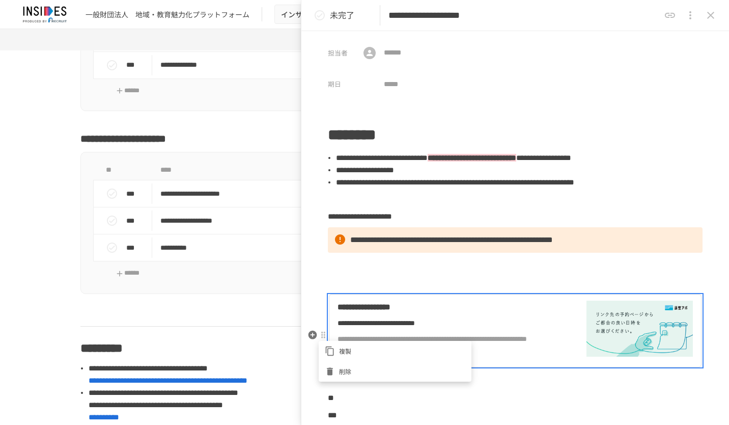
click at [353, 371] on span "削除" at bounding box center [402, 371] width 126 height 10
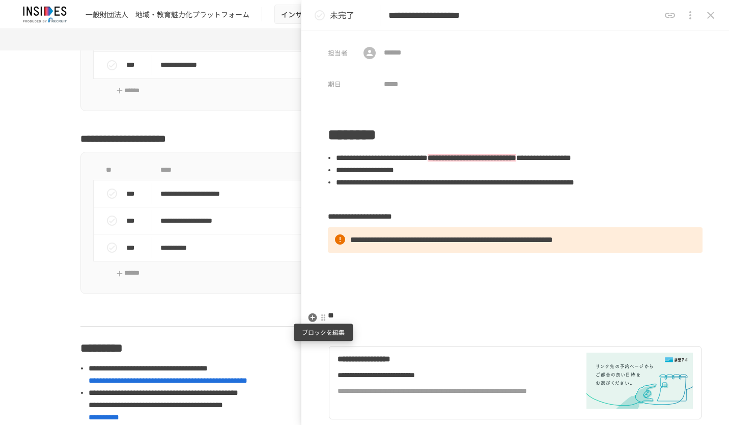
click at [325, 317] on div at bounding box center [323, 318] width 8 height 8
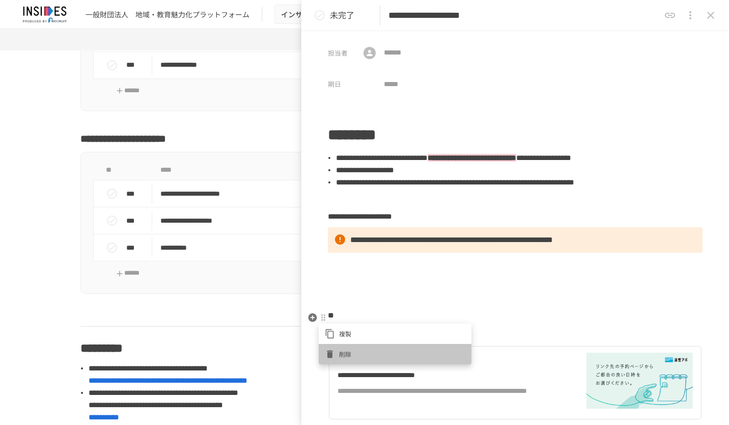
click at [355, 353] on span "削除" at bounding box center [402, 354] width 126 height 10
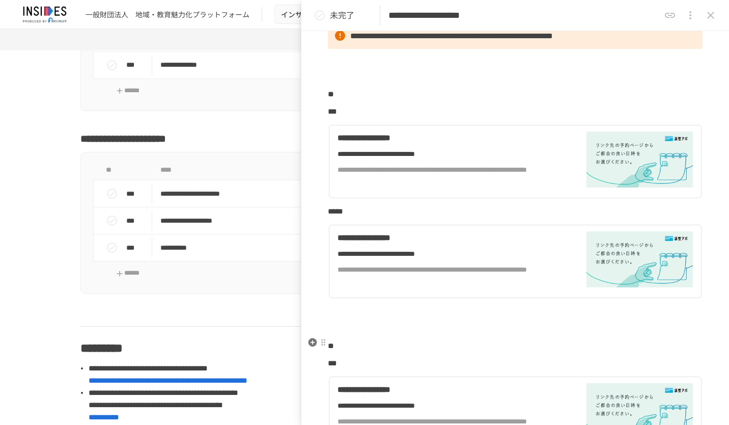
scroll to position [306, 0]
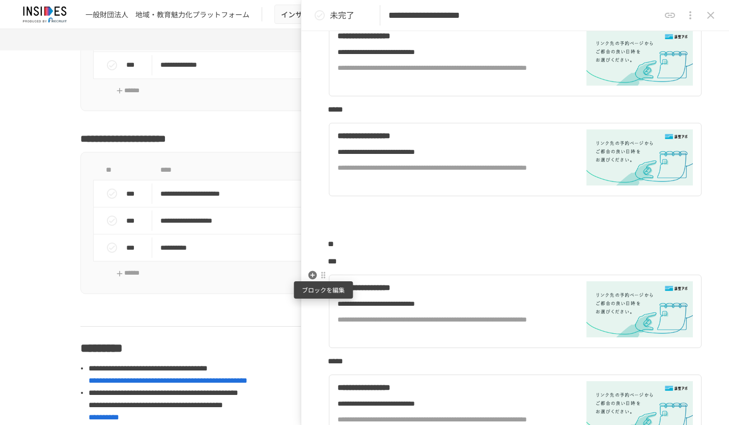
click at [325, 277] on div at bounding box center [323, 275] width 8 height 8
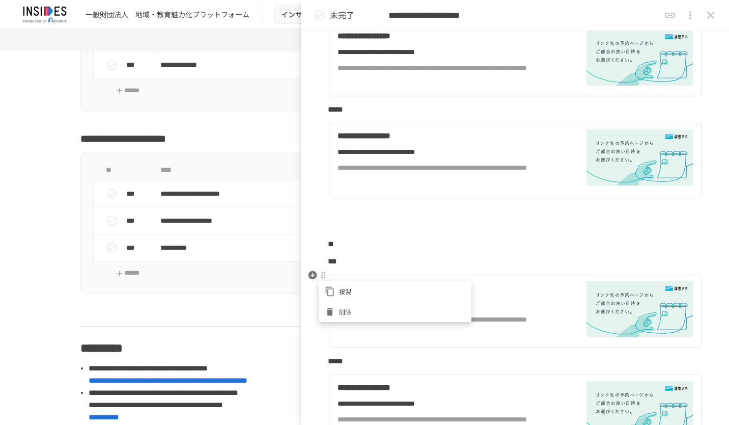
click at [338, 305] on li "削除" at bounding box center [395, 311] width 153 height 20
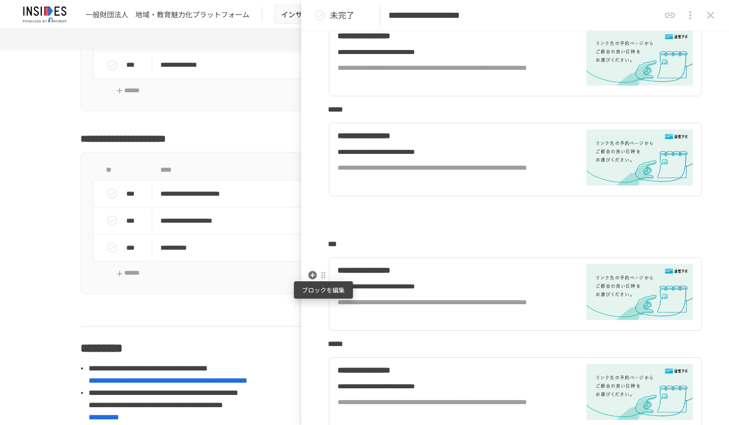
click at [326, 278] on div at bounding box center [323, 275] width 8 height 8
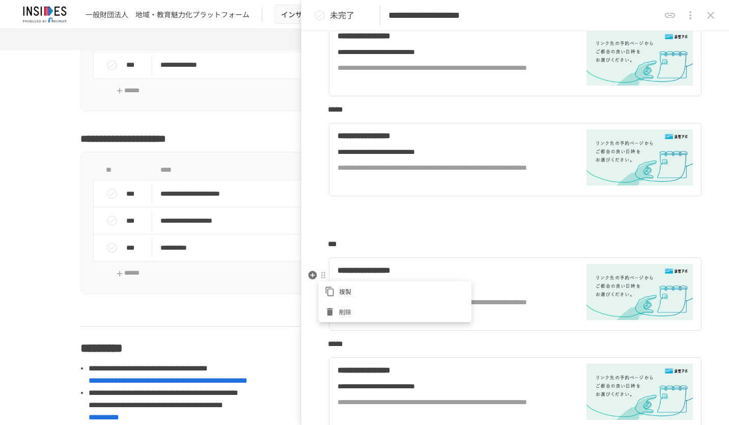
click at [338, 304] on li "削除" at bounding box center [395, 311] width 153 height 20
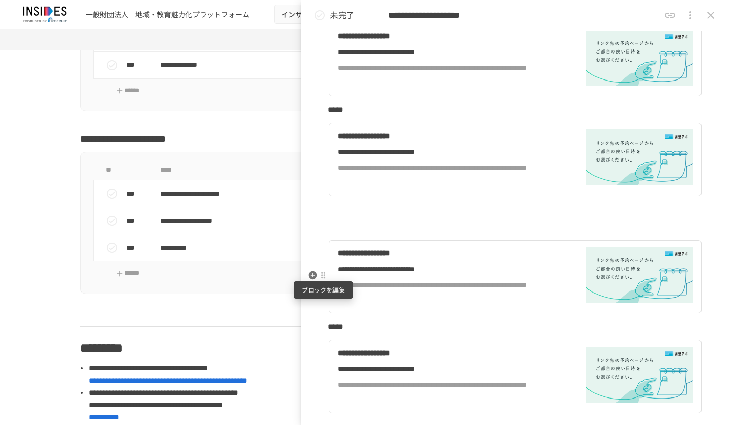
click at [325, 277] on div at bounding box center [323, 275] width 8 height 8
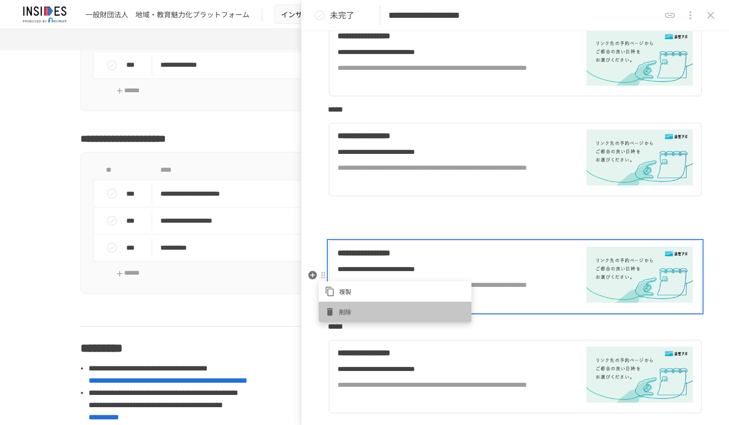
click at [343, 314] on span "削除" at bounding box center [402, 312] width 126 height 10
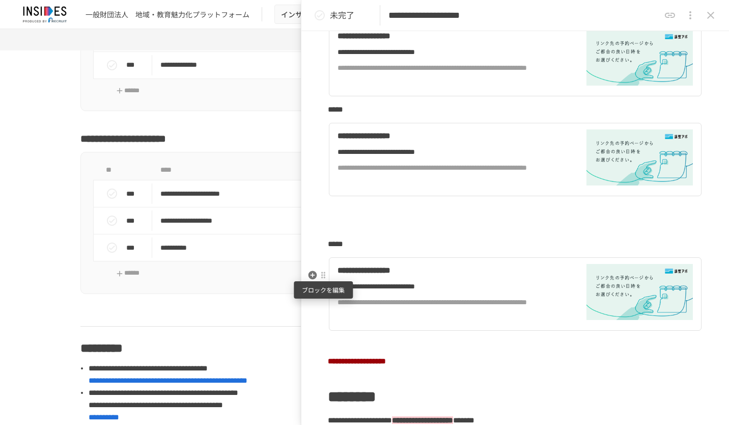
click at [324, 280] on div at bounding box center [323, 275] width 9 height 12
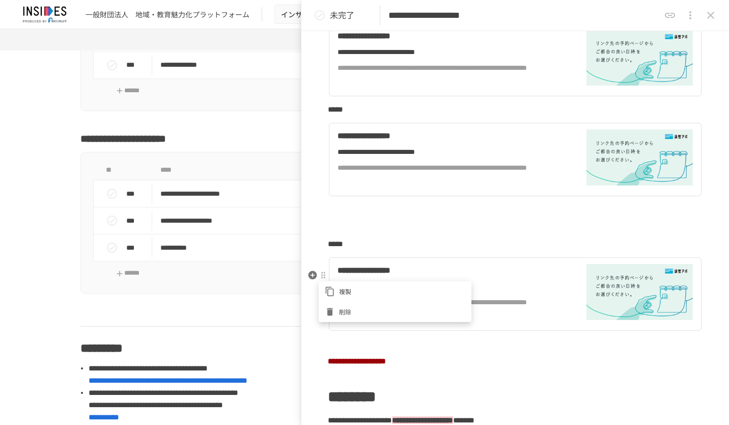
click at [346, 308] on span "削除" at bounding box center [402, 312] width 126 height 10
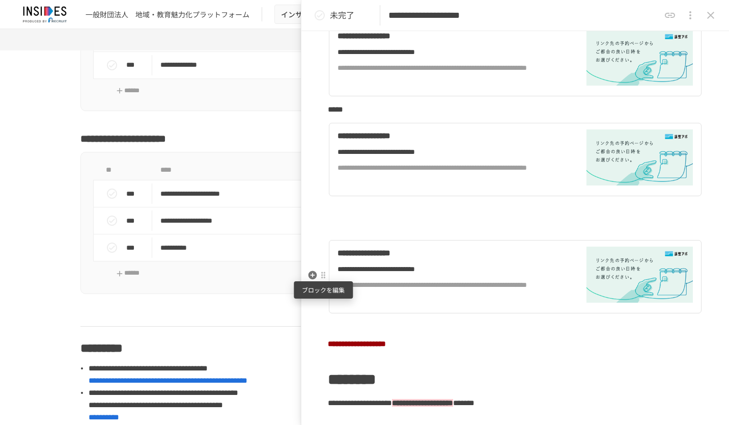
click at [324, 277] on div at bounding box center [323, 275] width 8 height 8
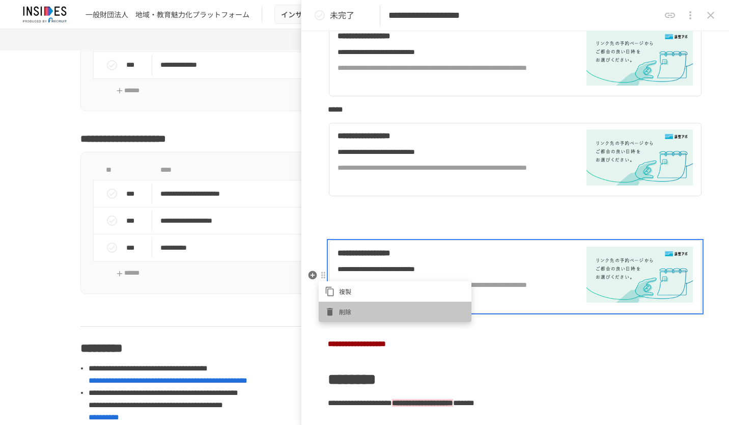
click at [349, 314] on span "削除" at bounding box center [402, 312] width 126 height 10
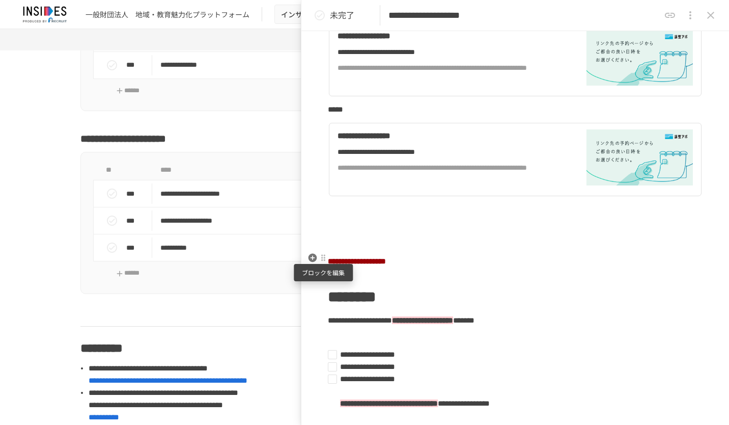
click at [325, 256] on div at bounding box center [323, 258] width 8 height 8
click at [344, 292] on span "削除" at bounding box center [402, 294] width 126 height 10
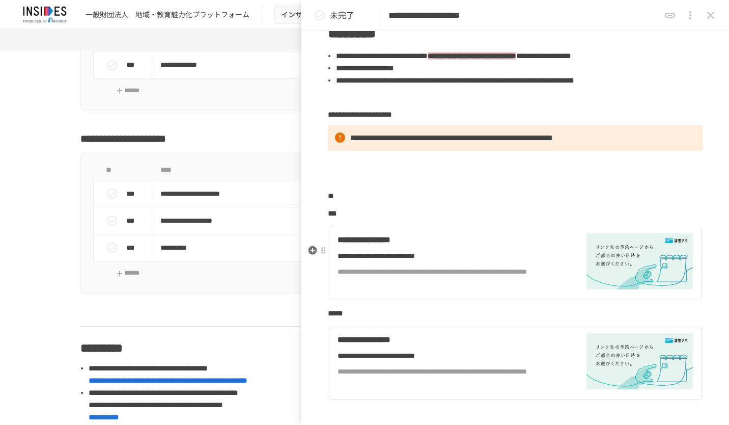
scroll to position [0, 0]
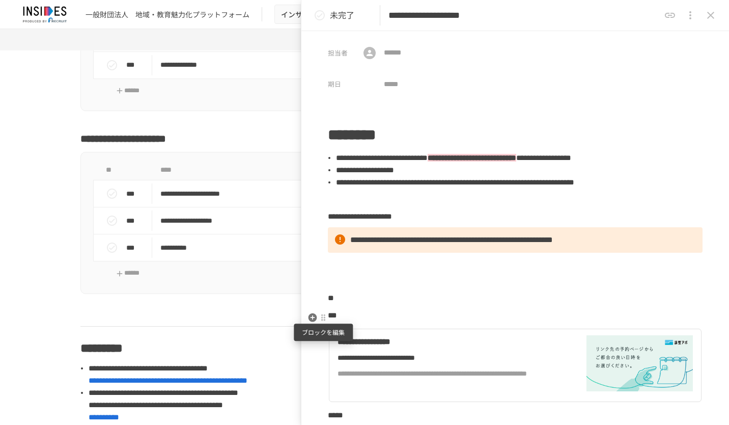
click at [324, 314] on div at bounding box center [323, 318] width 8 height 8
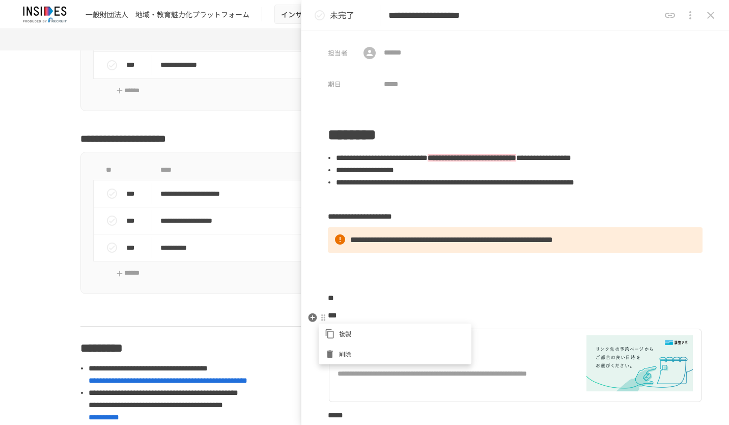
drag, startPoint x: 343, startPoint y: 345, endPoint x: 403, endPoint y: 302, distance: 73.8
click at [344, 345] on li "削除" at bounding box center [395, 354] width 153 height 20
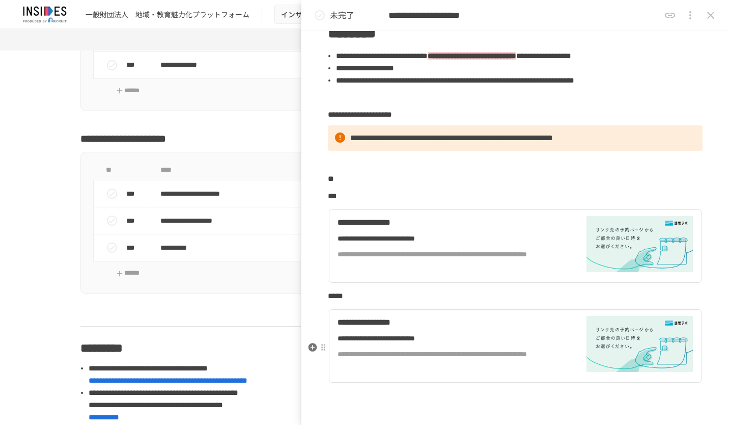
scroll to position [204, 0]
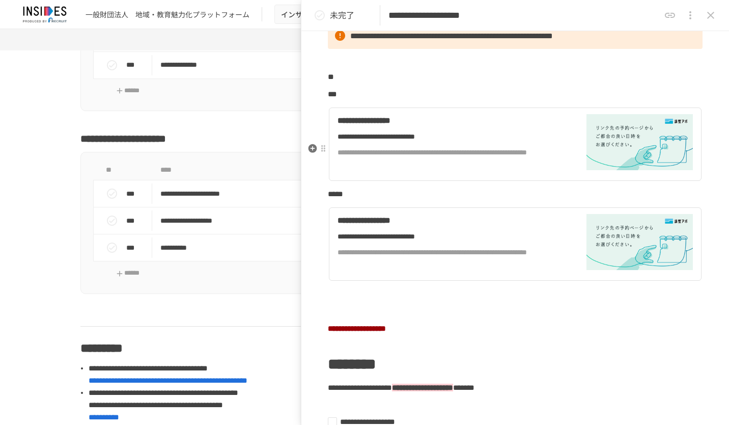
click at [490, 142] on div "**********" at bounding box center [451, 136] width 226 height 11
click at [457, 242] on div "**********" at bounding box center [451, 236] width 226 height 11
click at [713, 14] on icon "close drawer" at bounding box center [711, 15] width 12 height 12
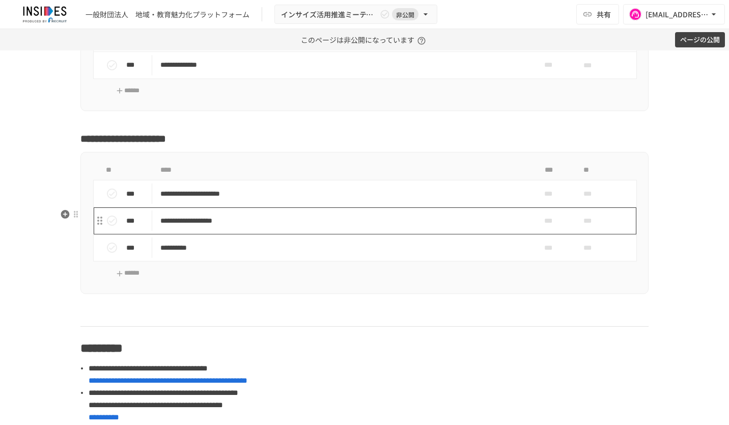
click at [413, 227] on p "**********" at bounding box center [343, 220] width 366 height 13
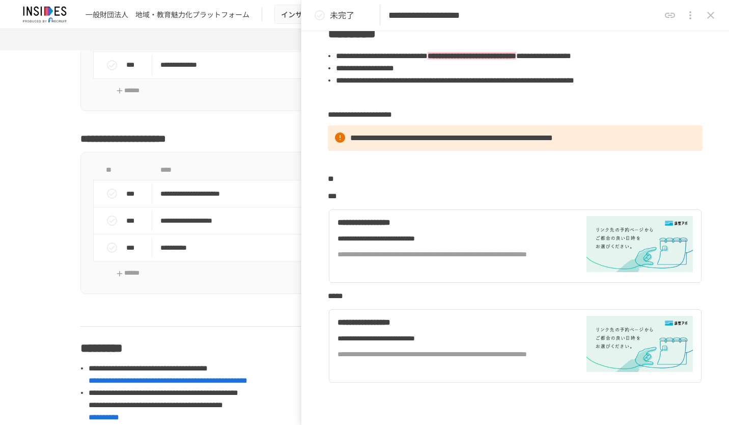
scroll to position [204, 0]
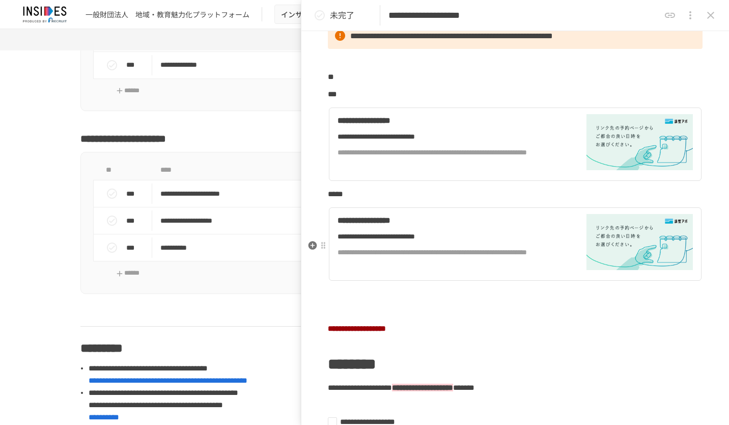
click at [453, 242] on div "**********" at bounding box center [451, 236] width 226 height 11
click at [487, 142] on div "**********" at bounding box center [451, 136] width 226 height 11
click at [707, 15] on icon "close drawer" at bounding box center [711, 15] width 12 height 12
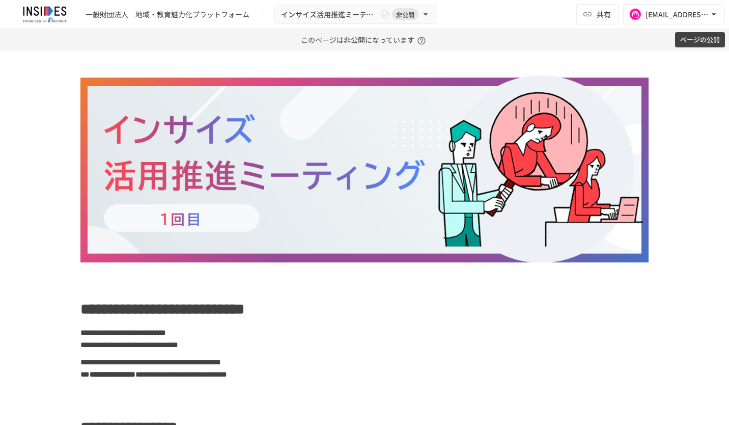
click at [698, 40] on button "ページの公開" at bounding box center [700, 40] width 50 height 16
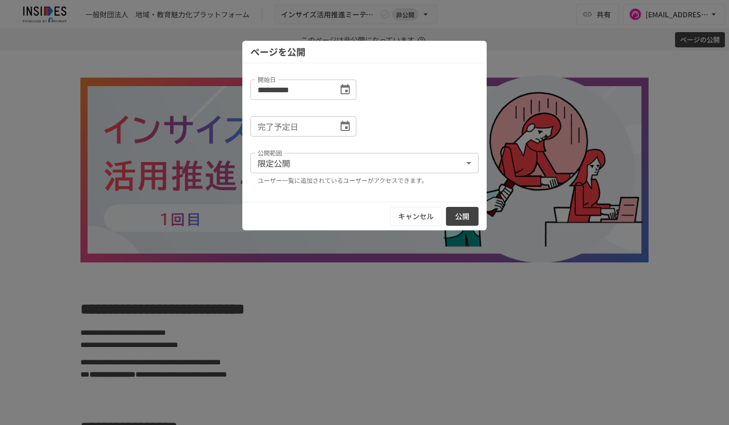
click at [467, 218] on button "公開" at bounding box center [462, 216] width 33 height 19
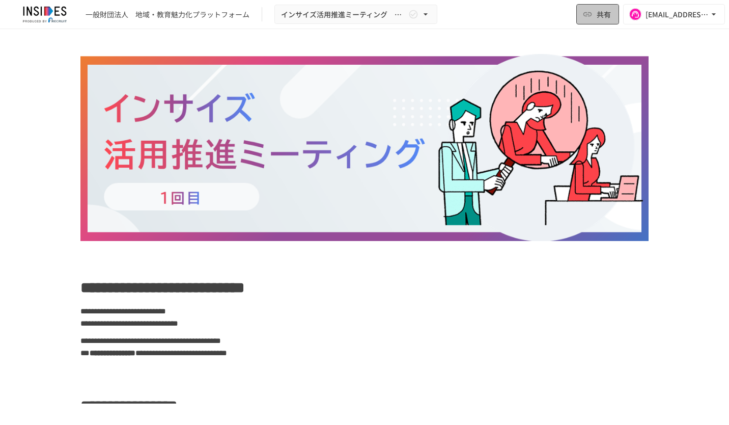
click at [589, 12] on icon "button" at bounding box center [588, 14] width 9 height 4
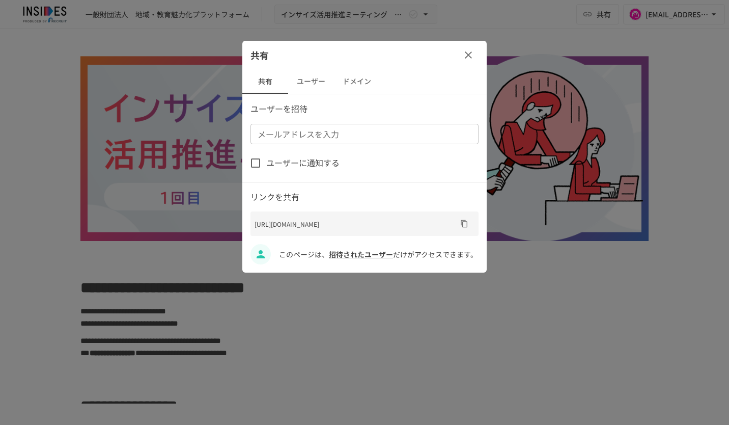
click at [311, 78] on button "ユーザー" at bounding box center [311, 81] width 46 height 24
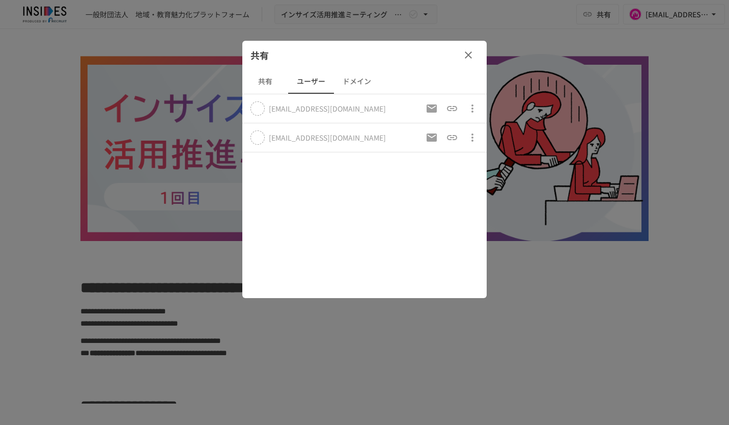
click at [270, 82] on button "共有" at bounding box center [265, 81] width 46 height 24
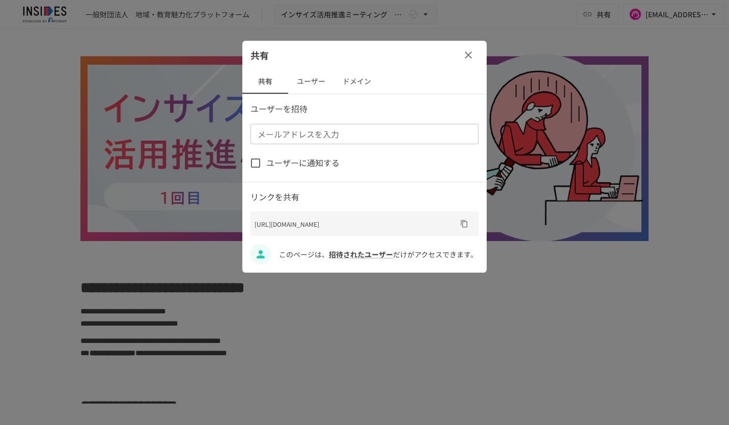
click at [313, 130] on input "メールアドレスを入力" at bounding box center [364, 134] width 220 height 14
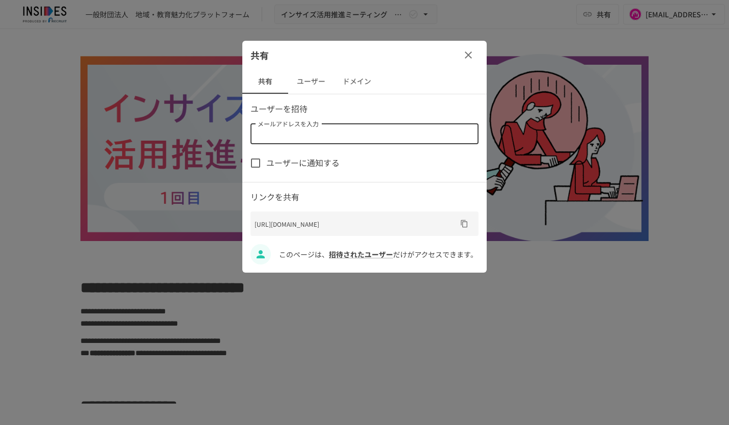
paste input "**********"
type input "**********"
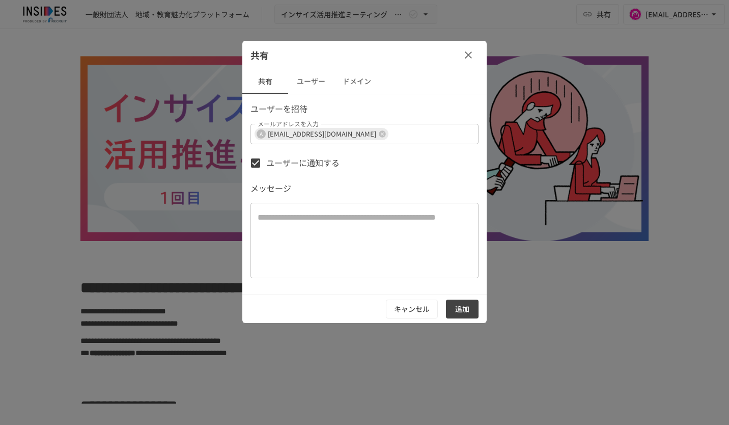
click at [467, 305] on button "追加" at bounding box center [462, 308] width 33 height 19
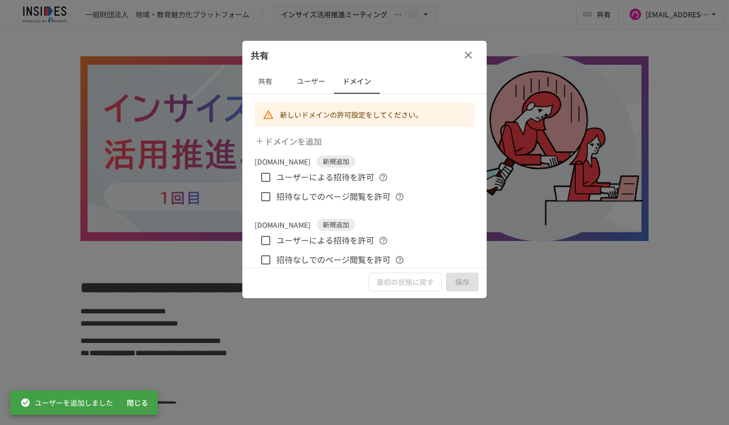
click at [466, 54] on icon "button" at bounding box center [468, 55] width 12 height 12
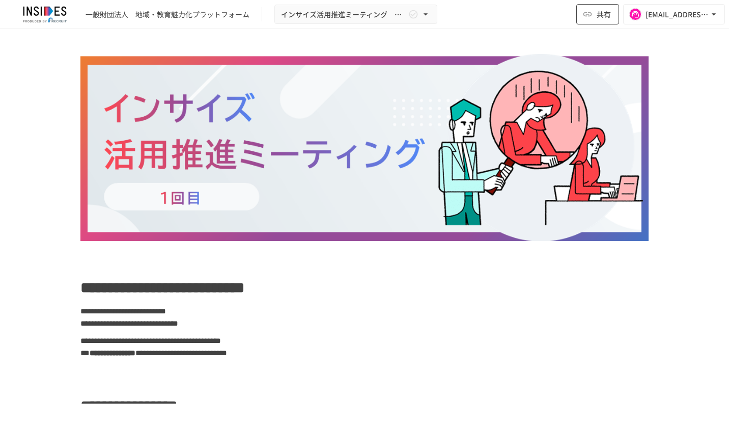
click at [596, 23] on button "共有" at bounding box center [597, 14] width 43 height 20
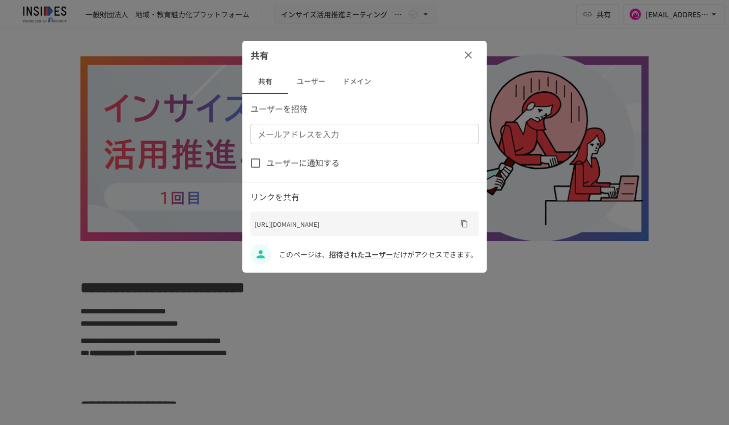
click at [471, 56] on icon "button" at bounding box center [468, 55] width 12 height 12
